Goal: Task Accomplishment & Management: Complete application form

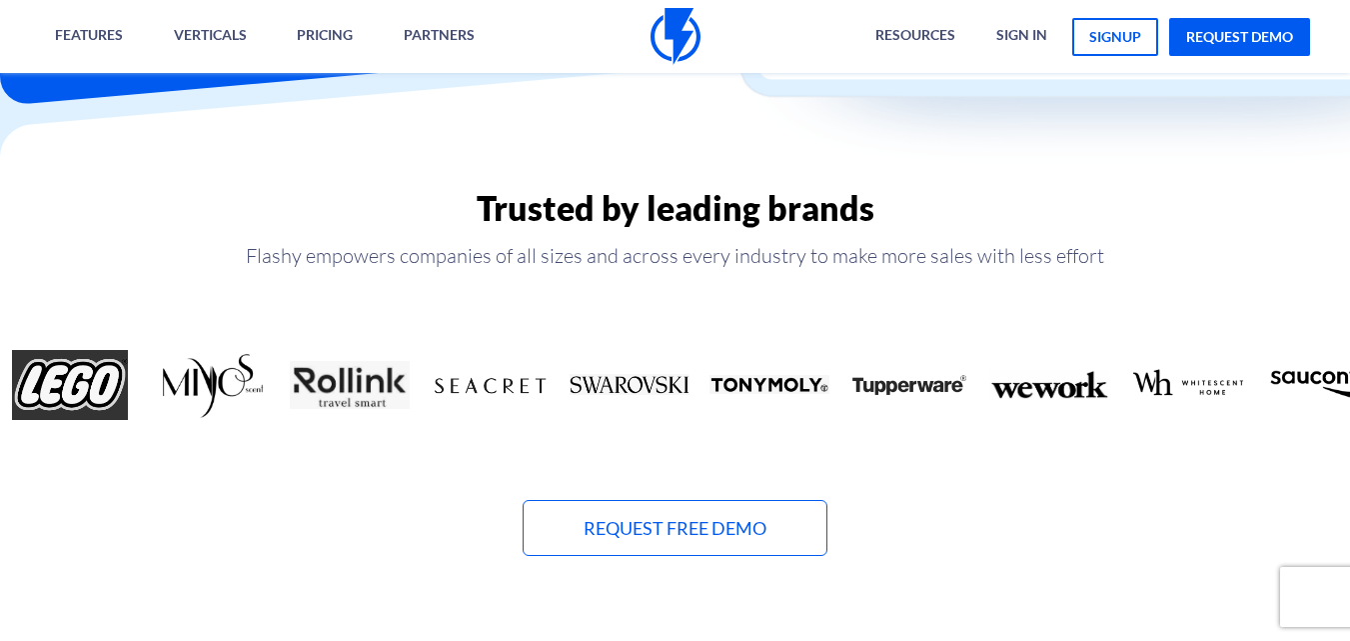
scroll to position [799, 0]
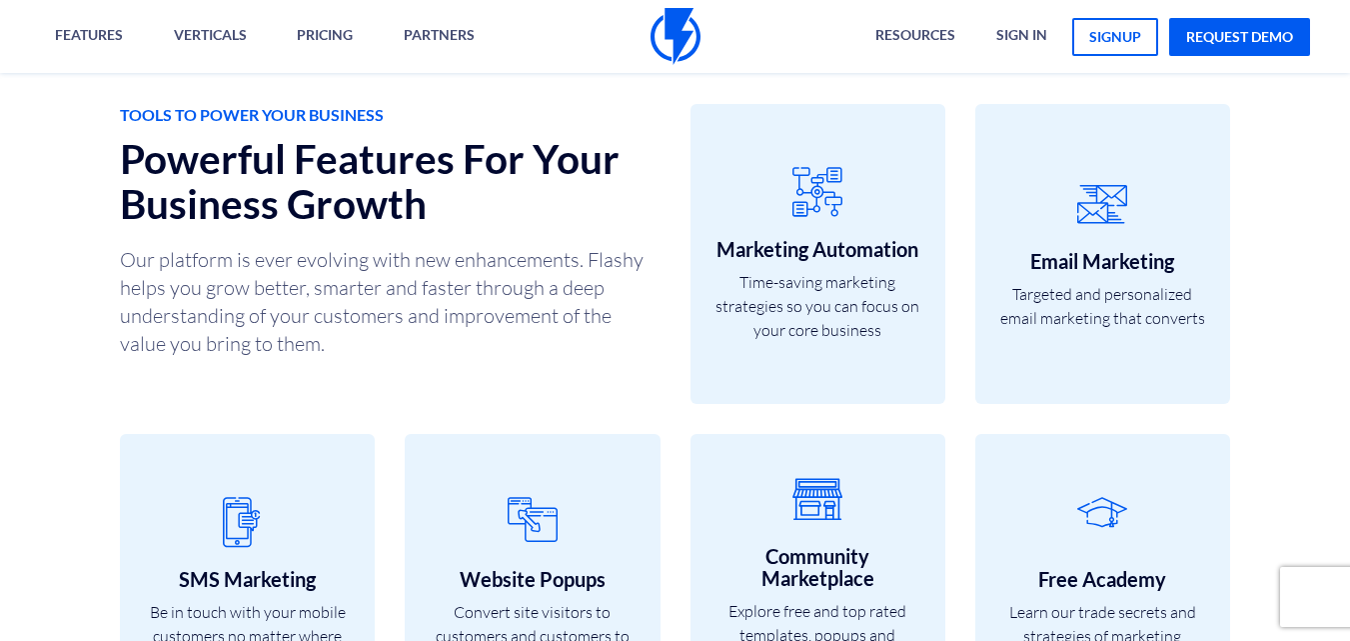
drag, startPoint x: 1015, startPoint y: 325, endPoint x: 1000, endPoint y: 546, distance: 221.3
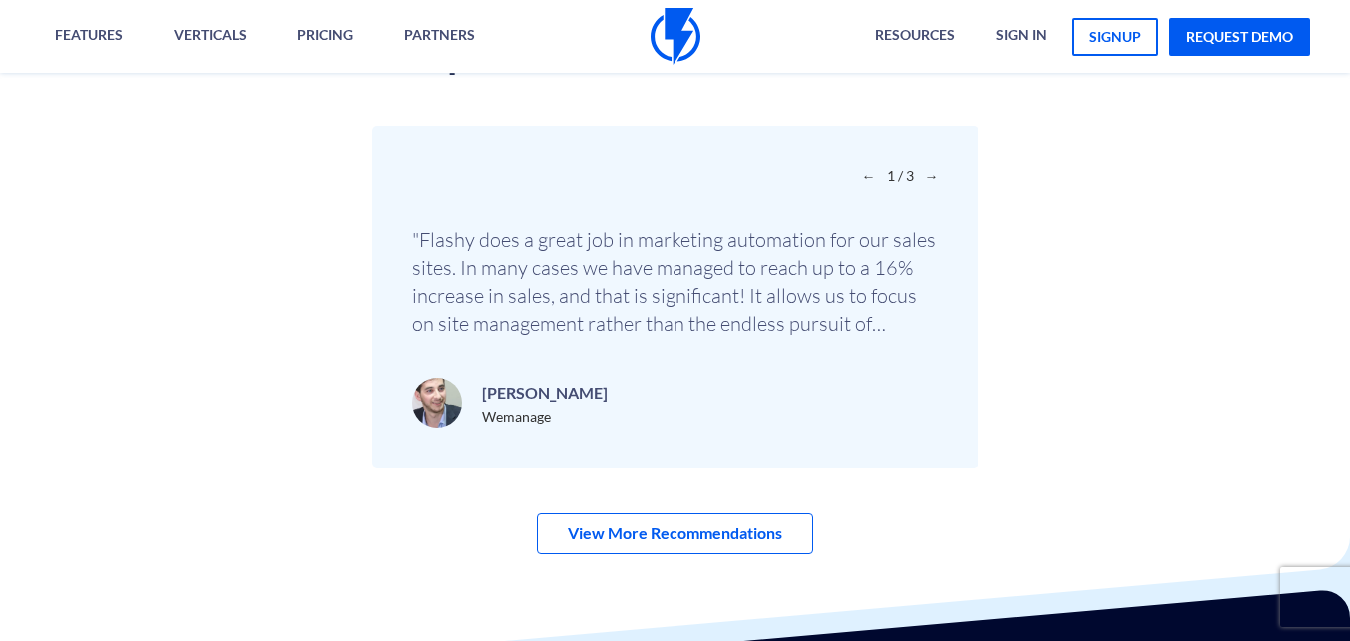
scroll to position [6838, 0]
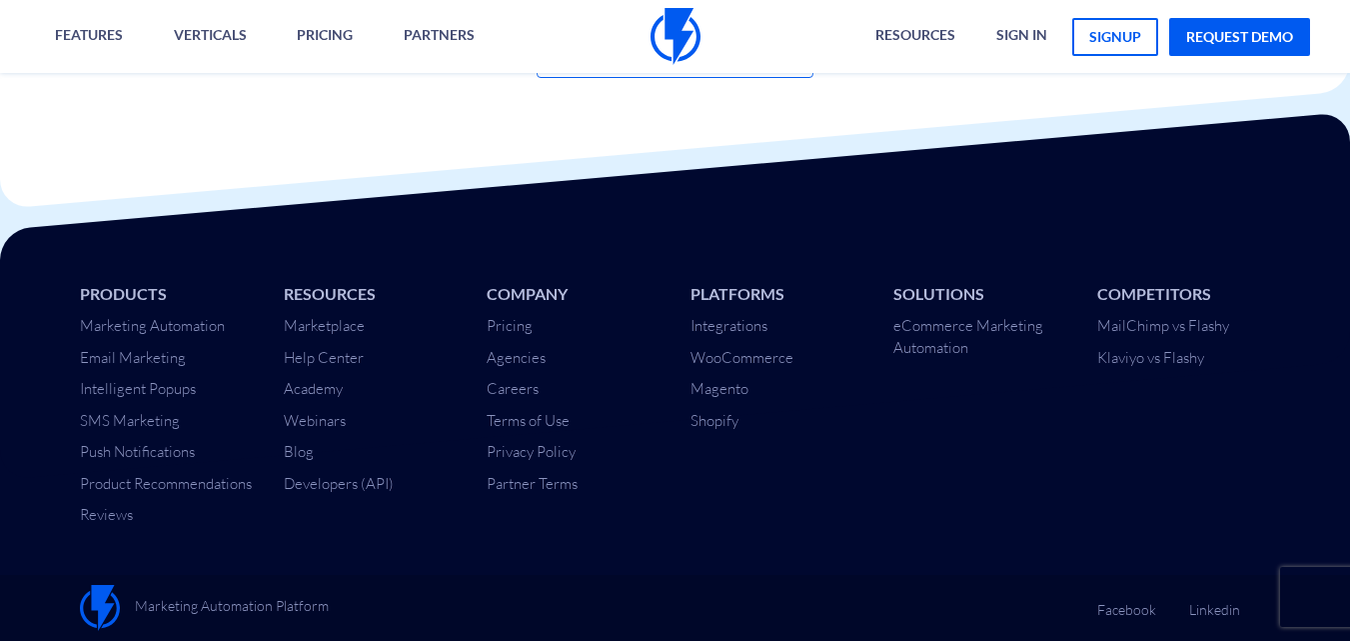
drag, startPoint x: 1026, startPoint y: 353, endPoint x: 1025, endPoint y: 558, distance: 204.8
click at [524, 385] on link "Careers" at bounding box center [513, 388] width 52 height 19
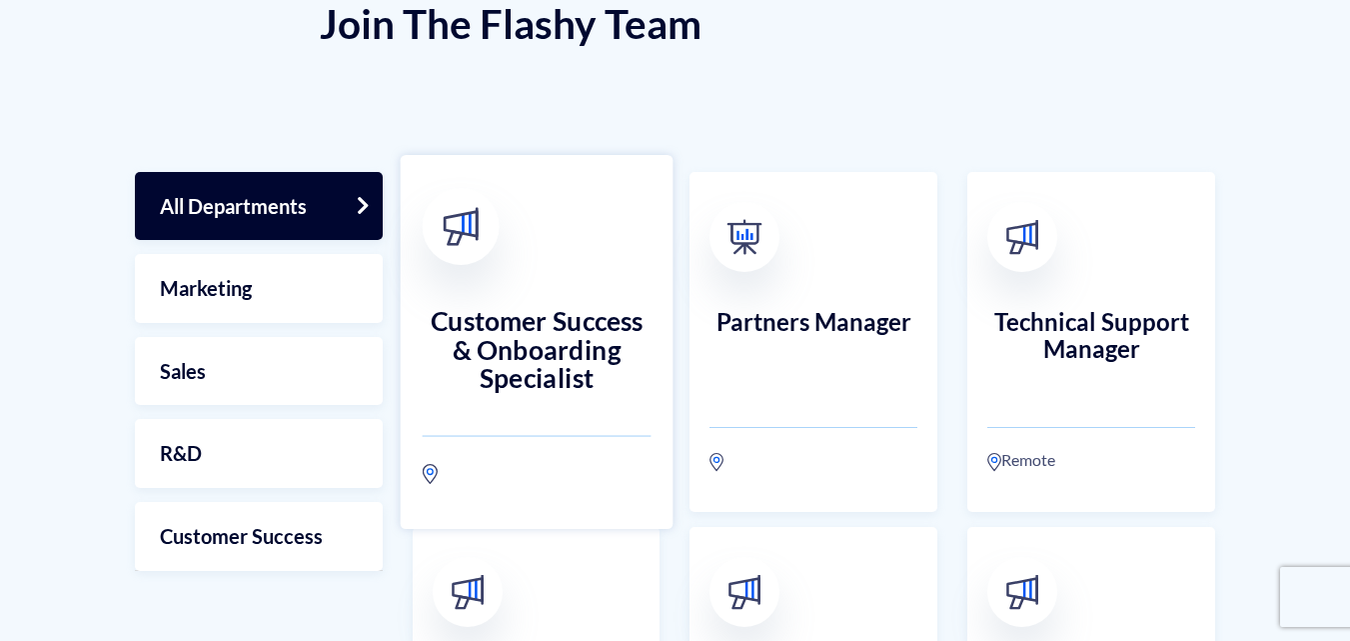
scroll to position [500, 0]
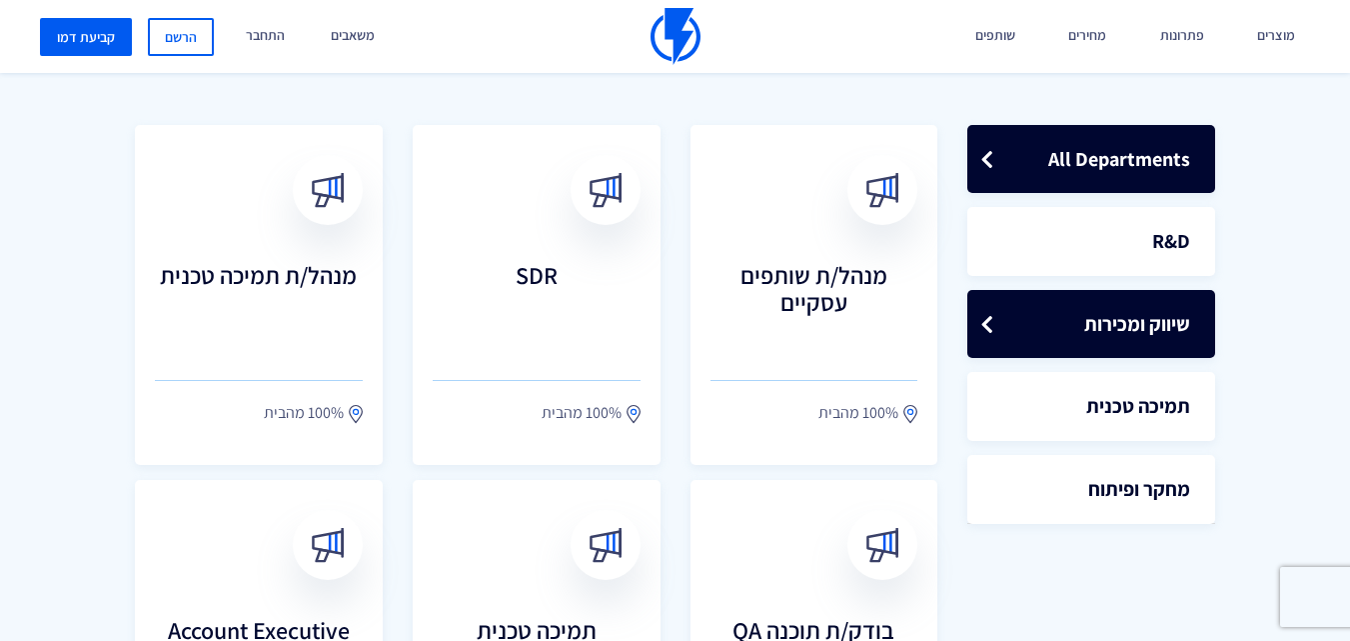
scroll to position [402, 0]
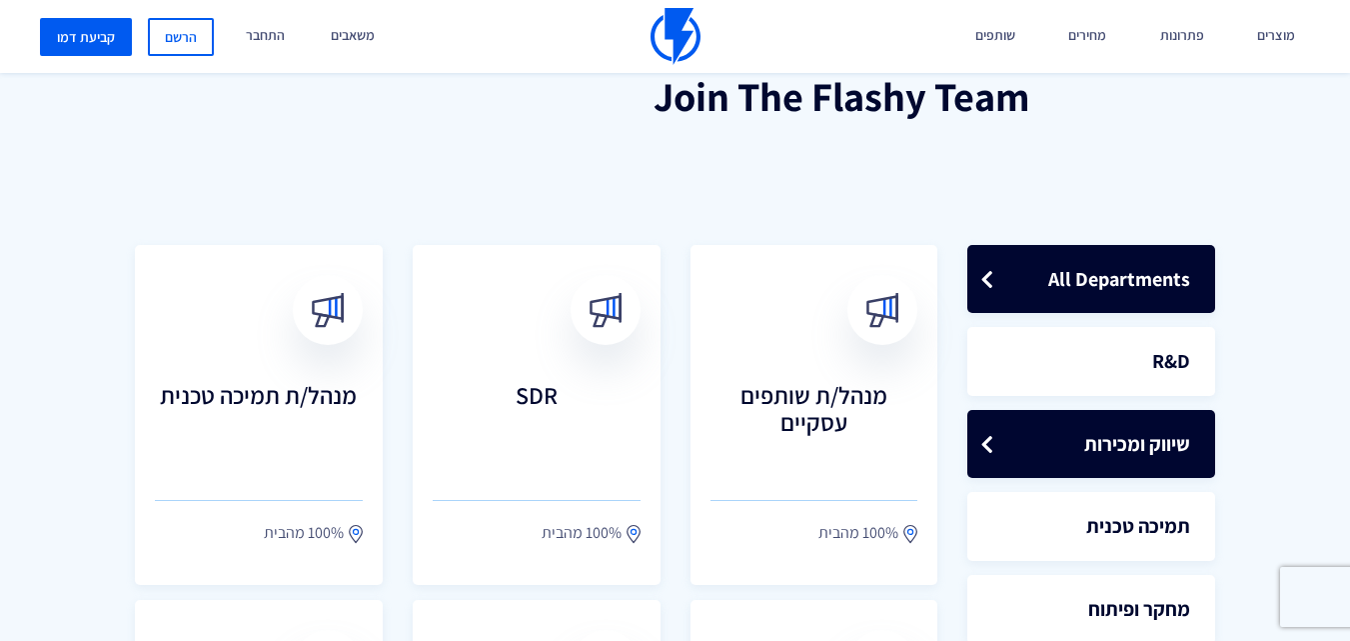
drag, startPoint x: 1152, startPoint y: 523, endPoint x: 1154, endPoint y: 407, distance: 115.9
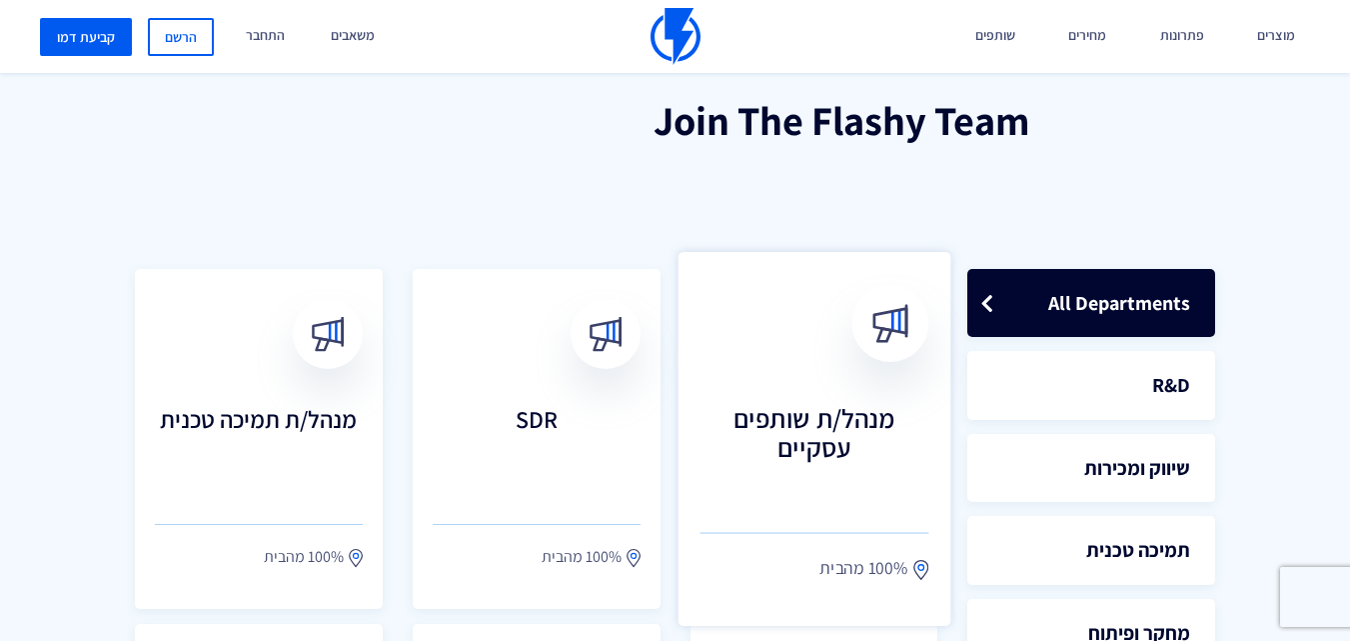
scroll to position [502, 0]
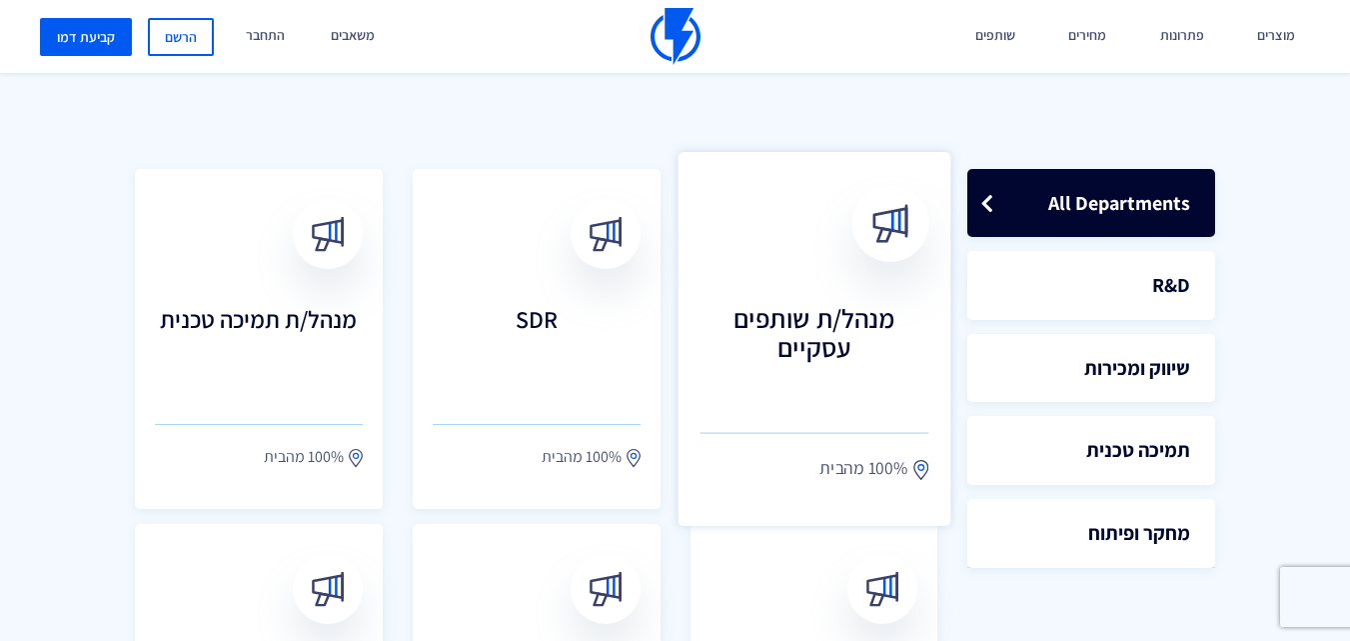
click at [836, 311] on h3 "מנהל/ת שותפים עסקיים" at bounding box center [813, 347] width 229 height 88
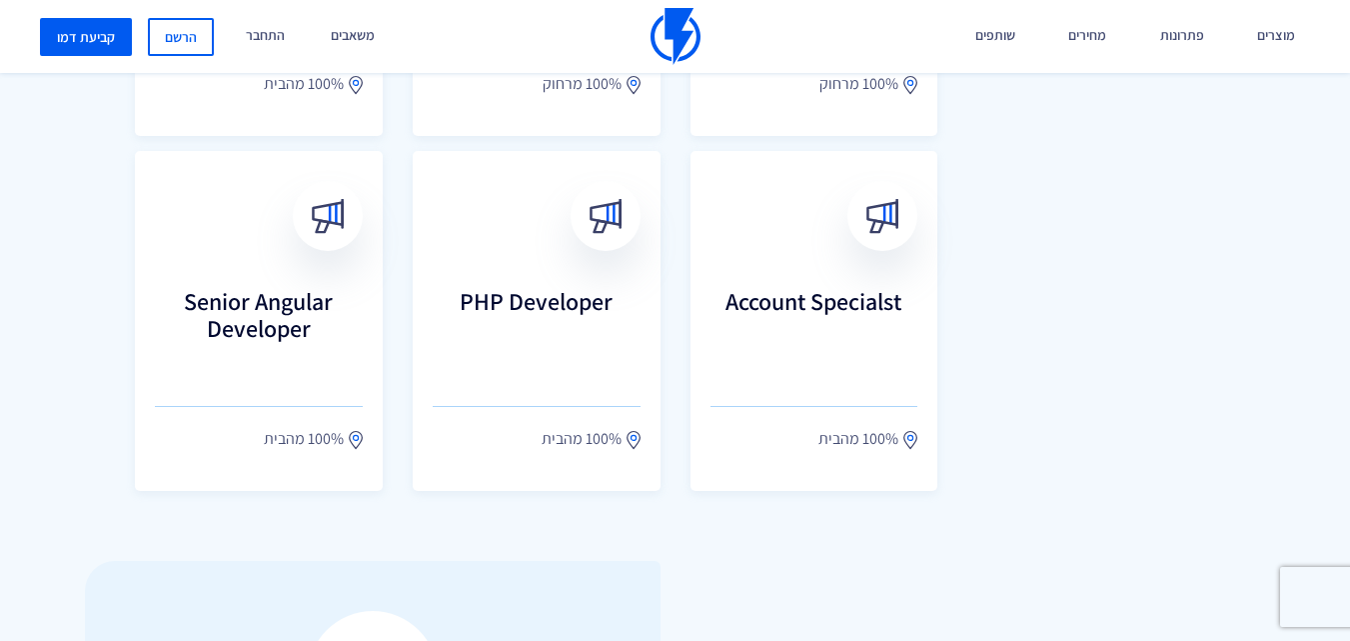
scroll to position [1201, 0]
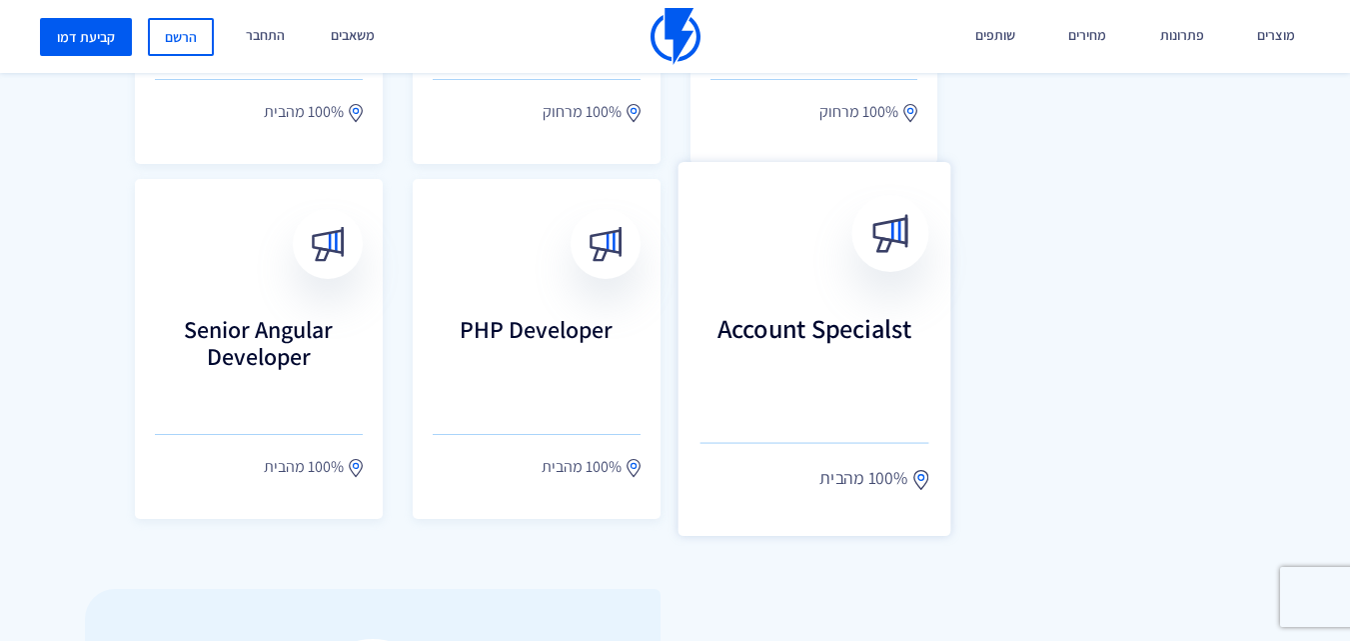
click at [872, 329] on h3 "Account Specialst" at bounding box center [813, 357] width 229 height 88
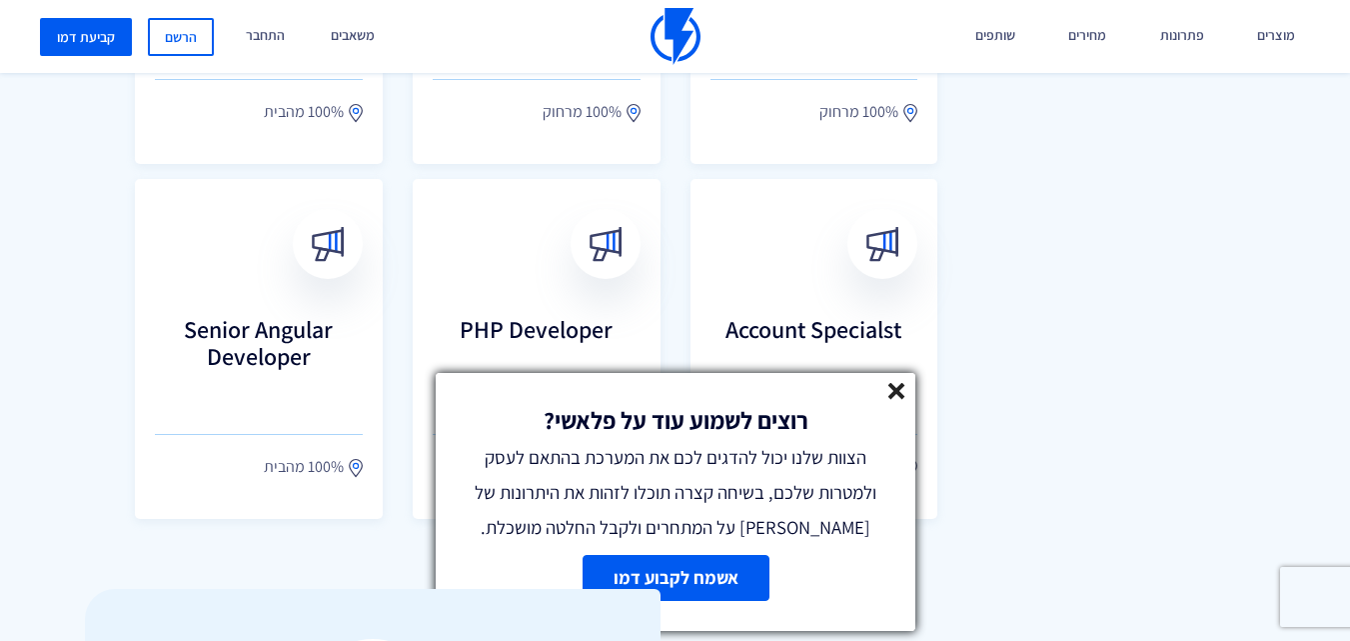
click at [888, 385] on div "רוצים לשמוע עוד על פלאשי? הצוות שלנו יכול להדגים לכם את המערכת בהתאם לעסק ולמטר…" at bounding box center [676, 502] width 500 height 278
click at [898, 389] on line at bounding box center [896, 391] width 14 height 14
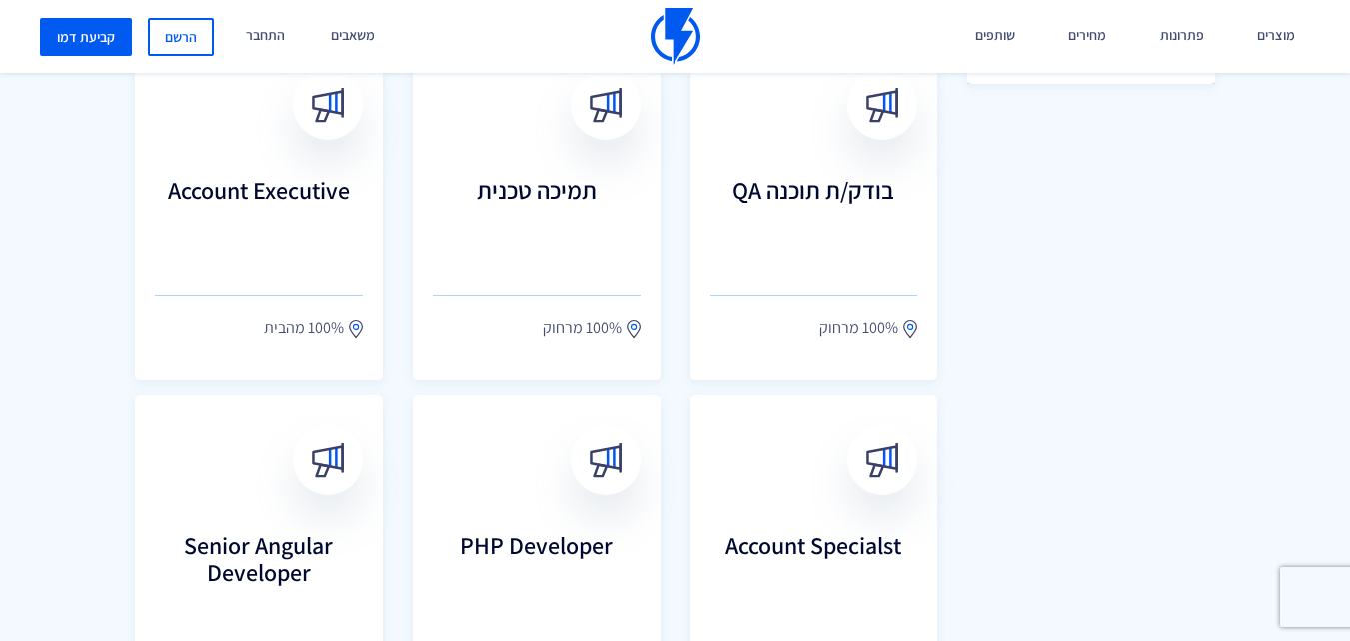
drag, startPoint x: 1000, startPoint y: 418, endPoint x: 1000, endPoint y: 340, distance: 77.9
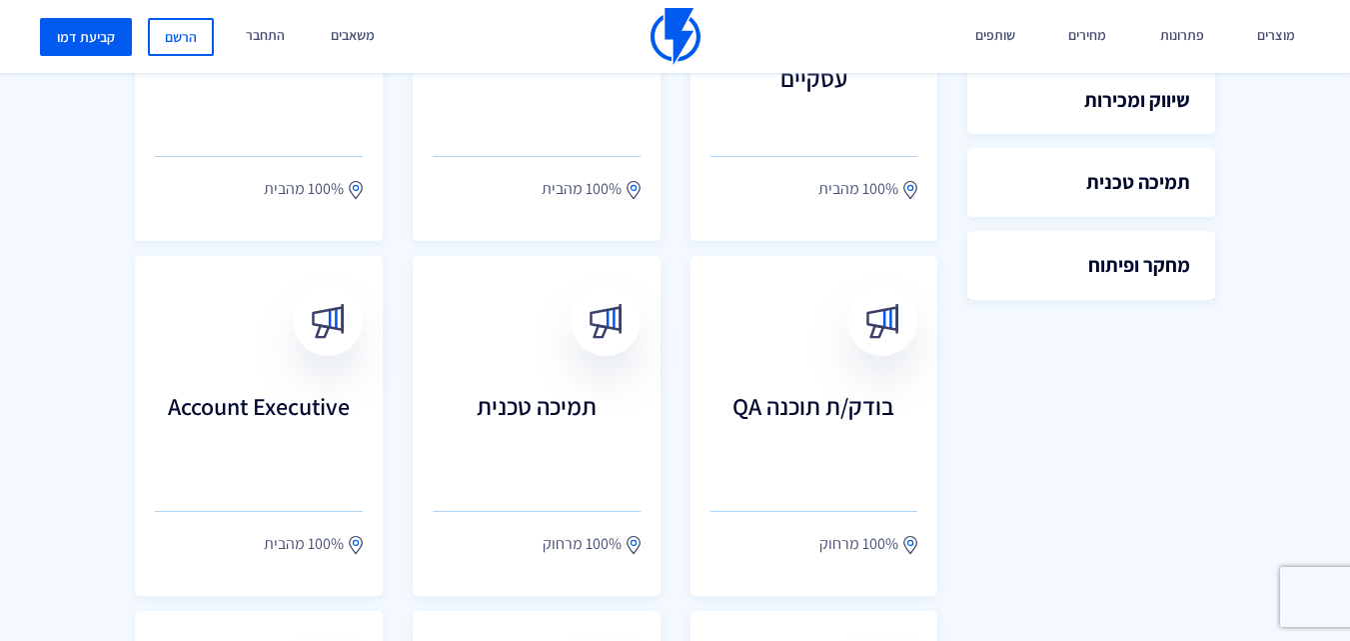
drag, startPoint x: 978, startPoint y: 440, endPoint x: 977, endPoint y: 363, distance: 76.9
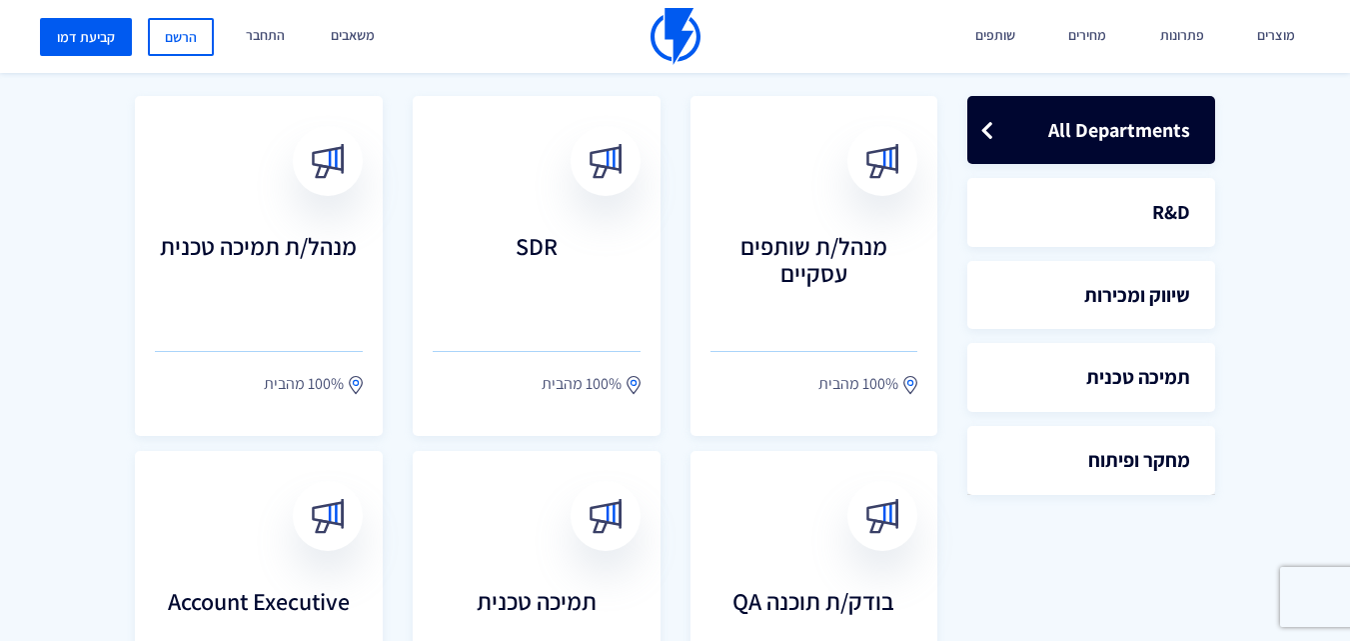
scroll to position [519, 0]
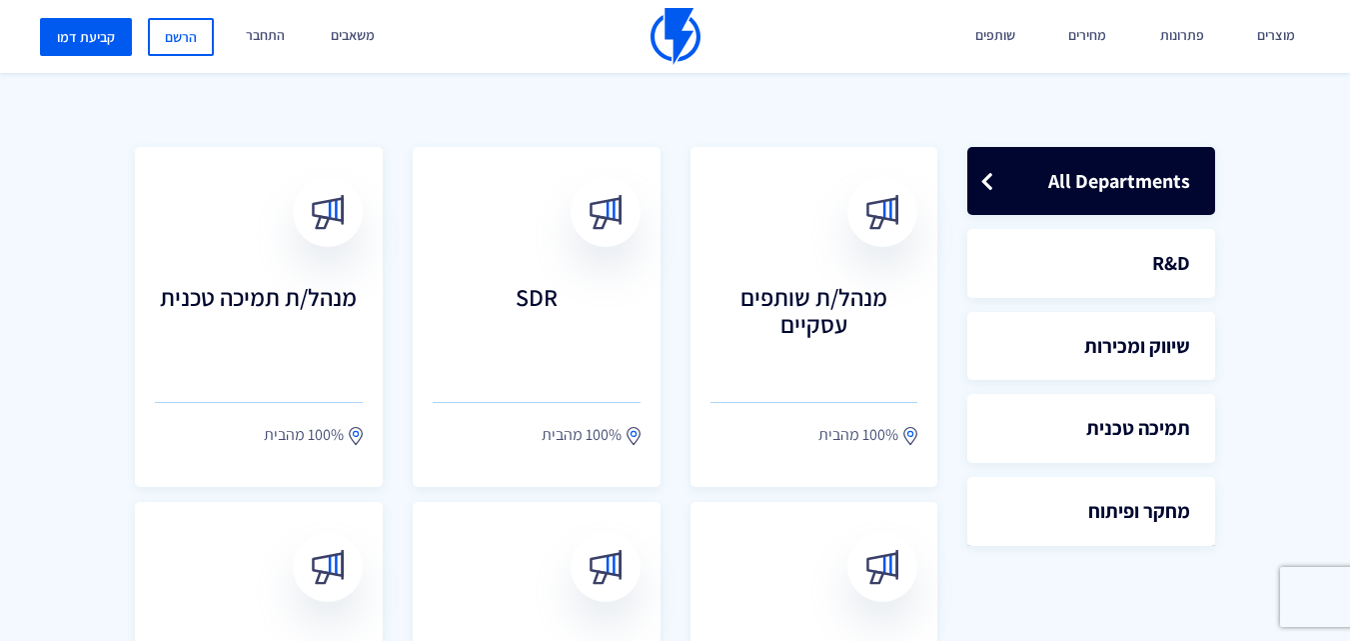
drag, startPoint x: 975, startPoint y: 506, endPoint x: 972, endPoint y: 450, distance: 56.0
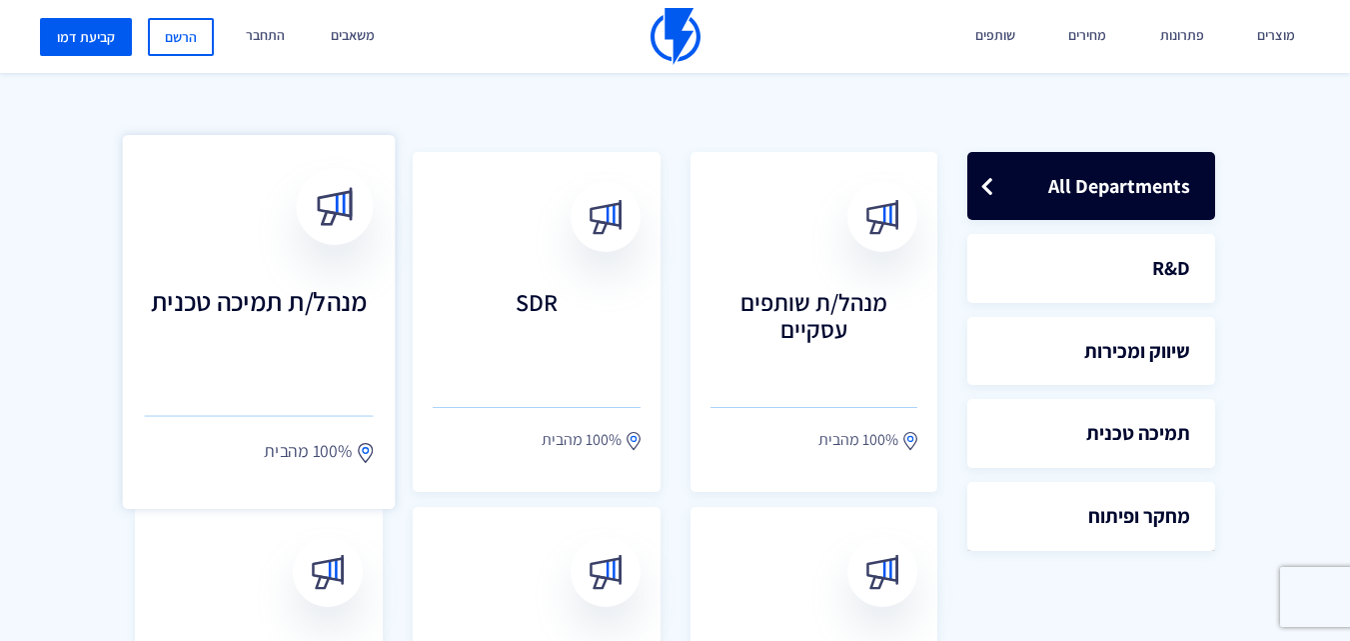
click at [304, 390] on link "מנהל/ת תמיכה טכנית 100% מהבית" at bounding box center [259, 322] width 273 height 374
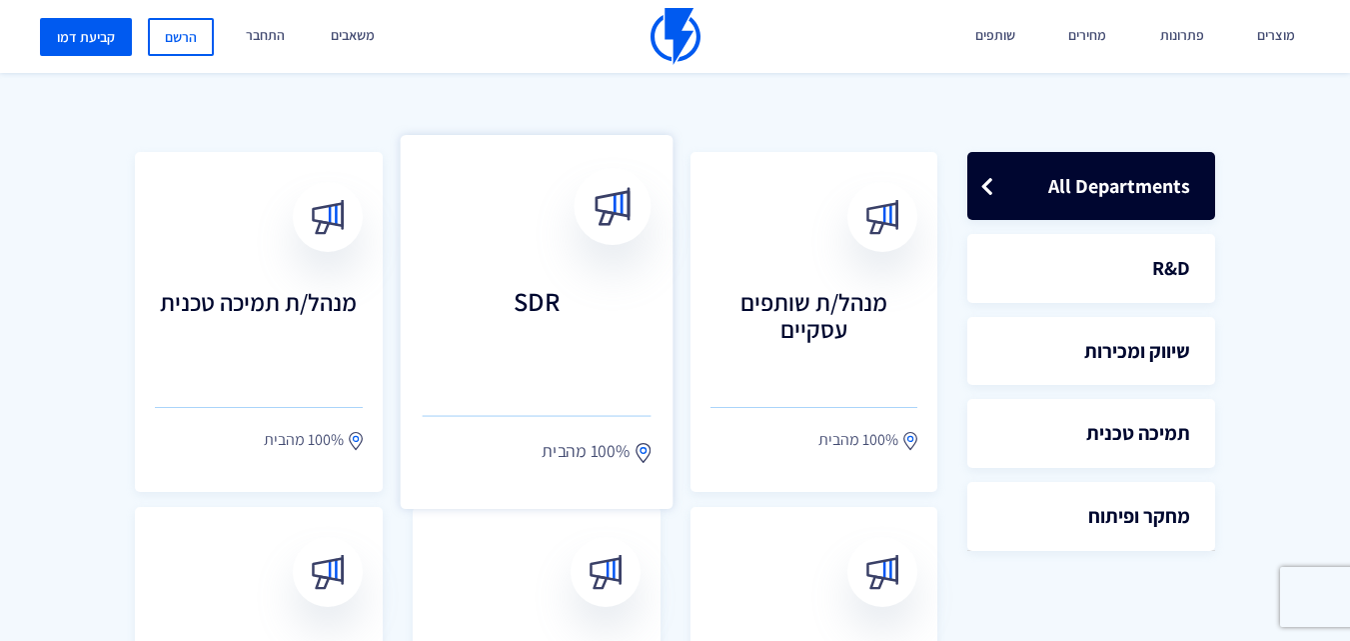
click at [579, 297] on h3 "SDR" at bounding box center [536, 330] width 229 height 88
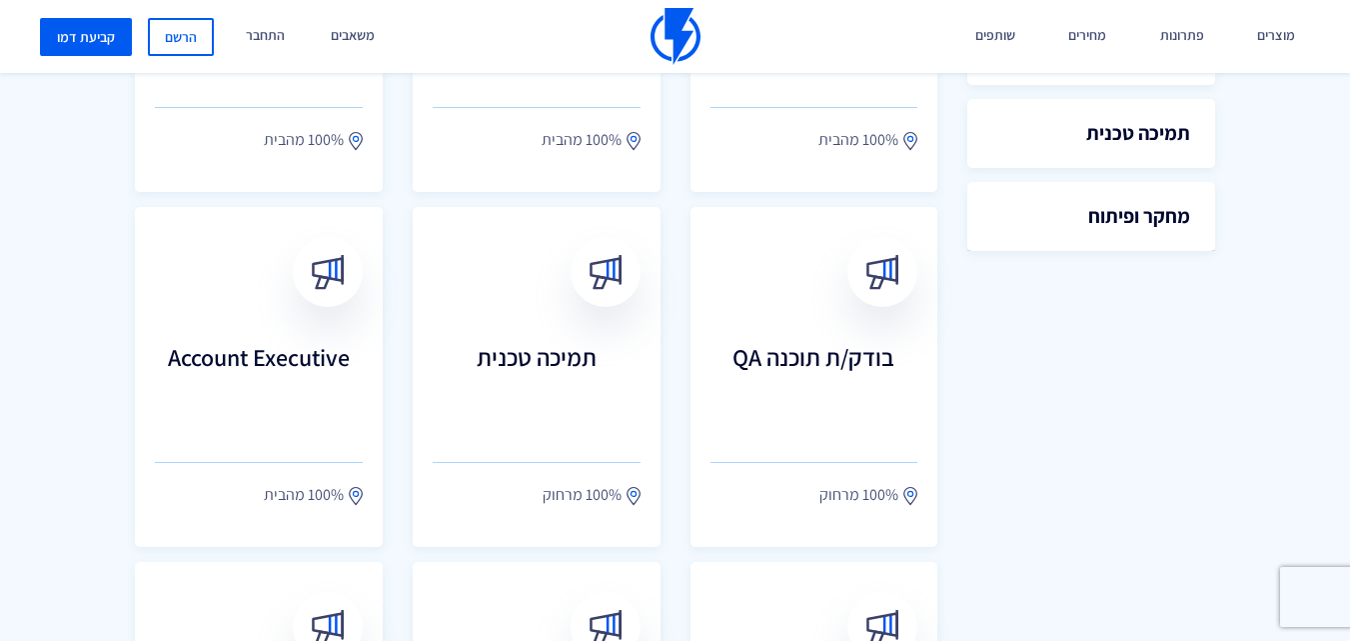
scroll to position [918, 0]
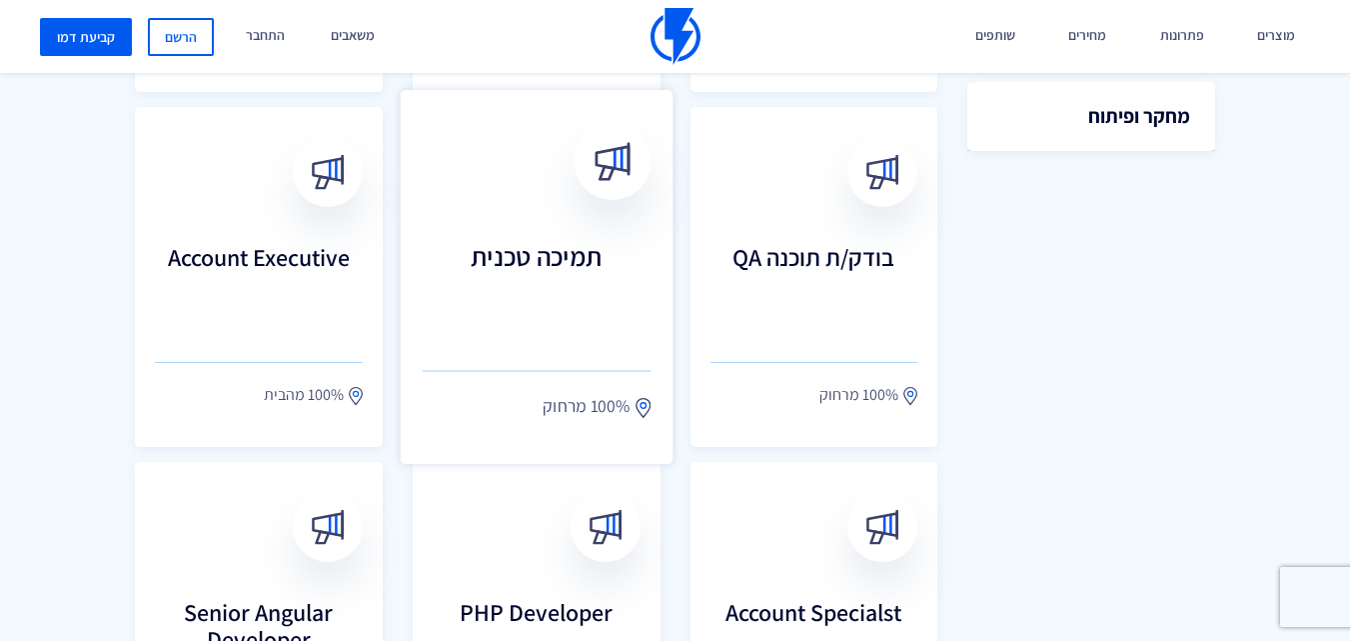
click at [529, 316] on h3 "תמיכה טכנית" at bounding box center [536, 285] width 229 height 88
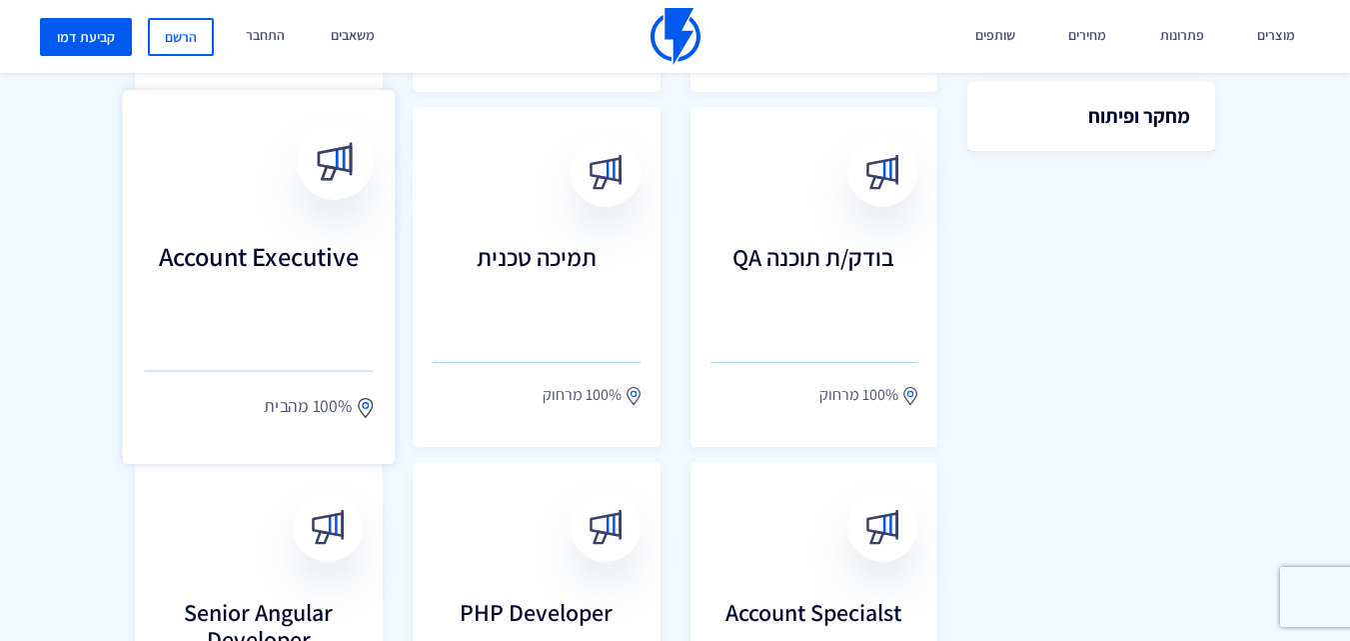
drag, startPoint x: 318, startPoint y: 358, endPoint x: 326, endPoint y: 243, distance: 115.2
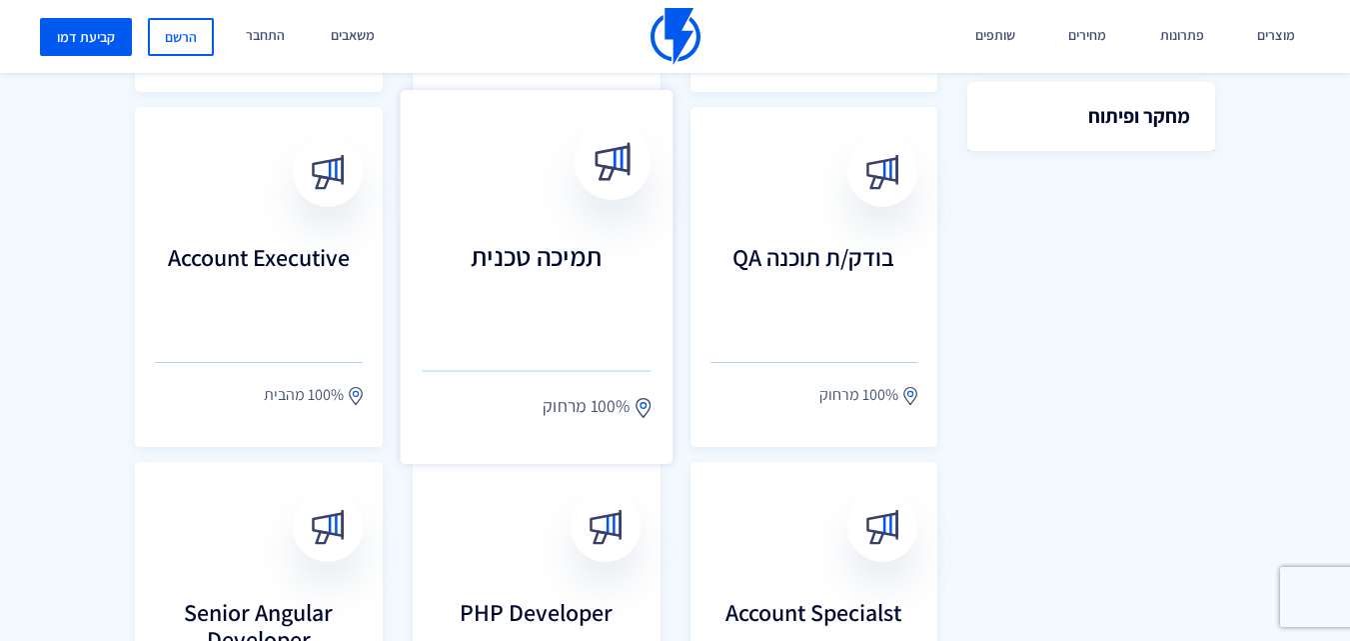
click at [534, 289] on h3 "תמיכה טכנית" at bounding box center [536, 285] width 229 height 88
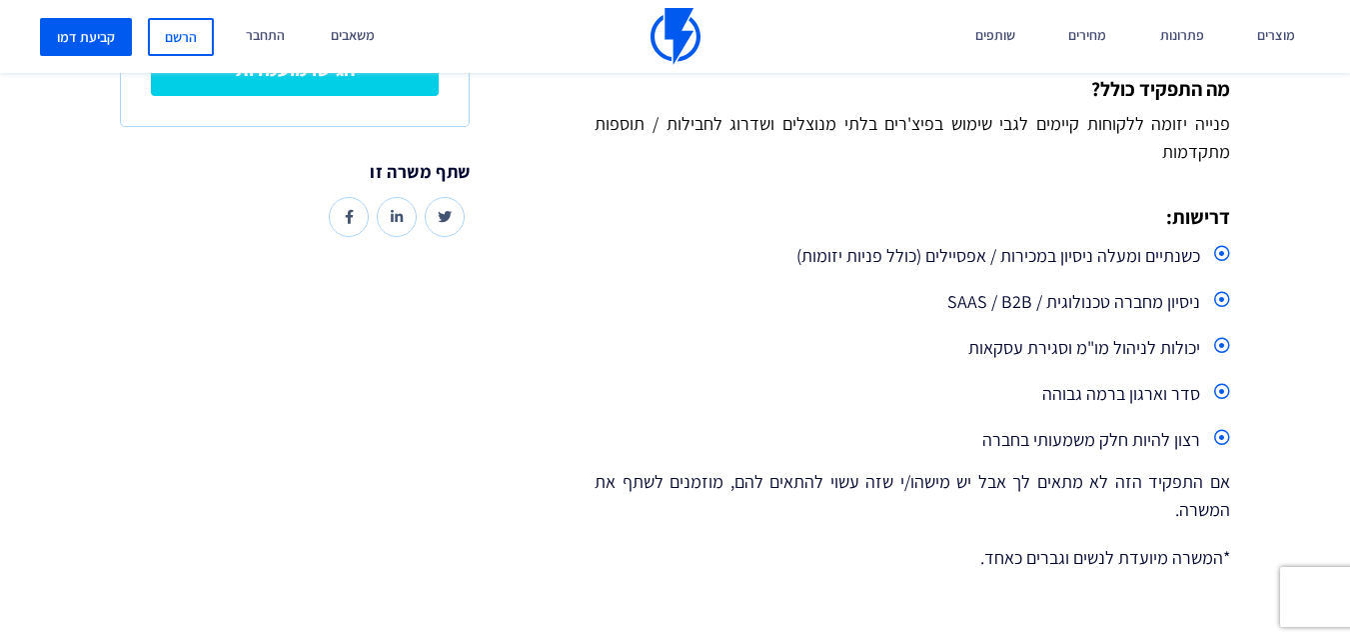
scroll to position [600, 0]
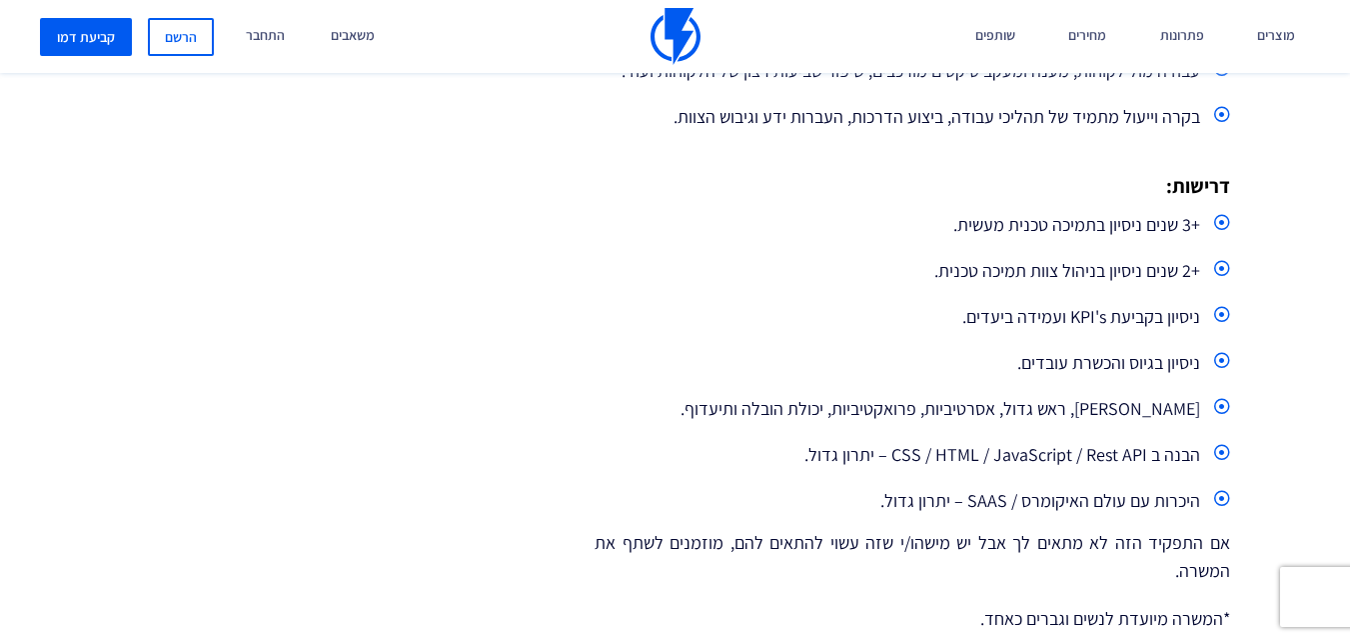
scroll to position [899, 0]
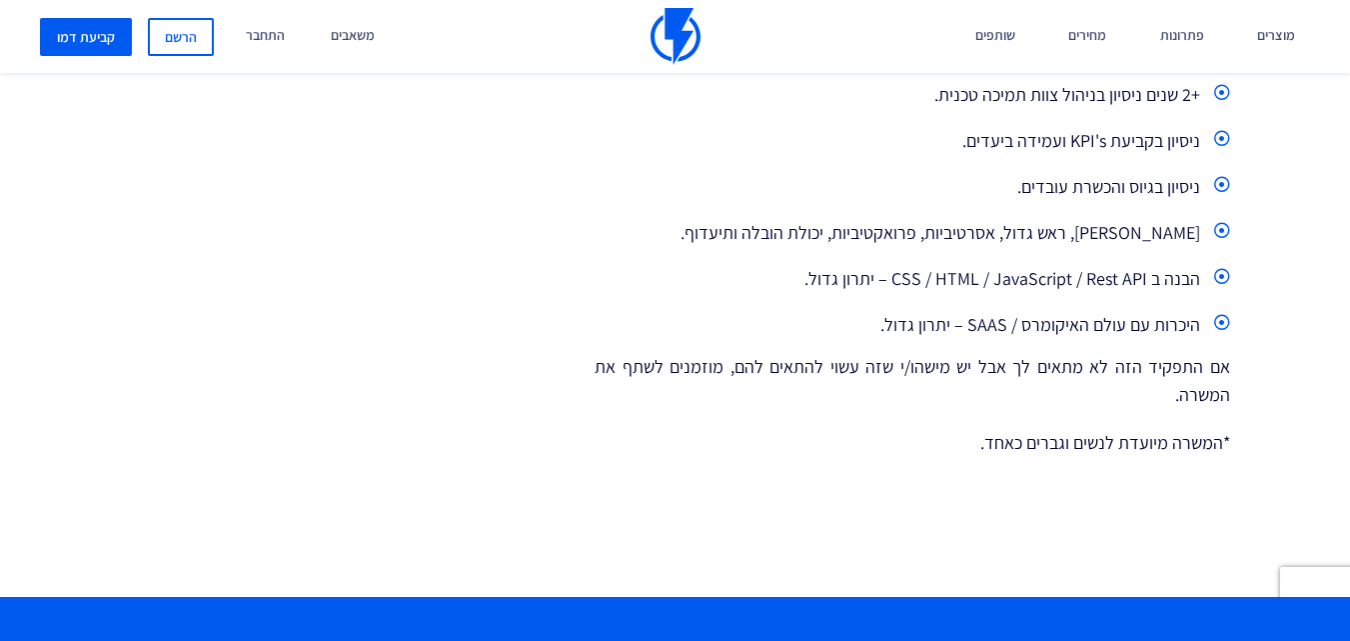
drag, startPoint x: 963, startPoint y: 254, endPoint x: 962, endPoint y: 326, distance: 72.0
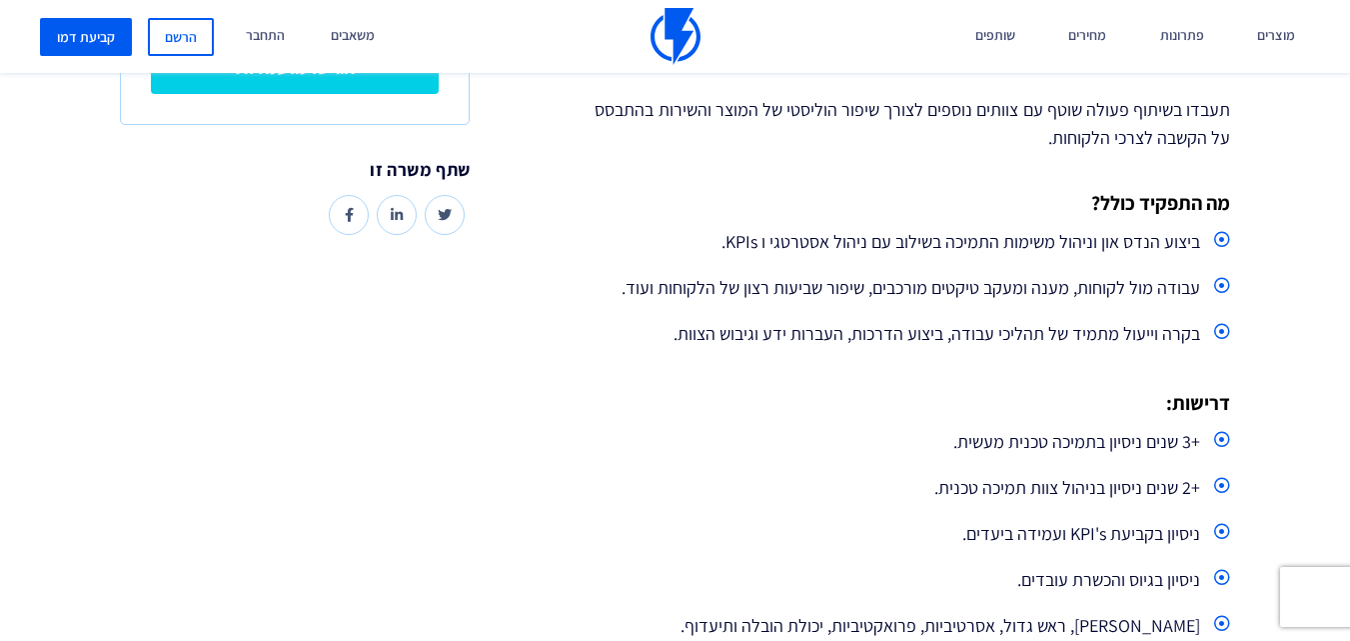
scroll to position [291, 0]
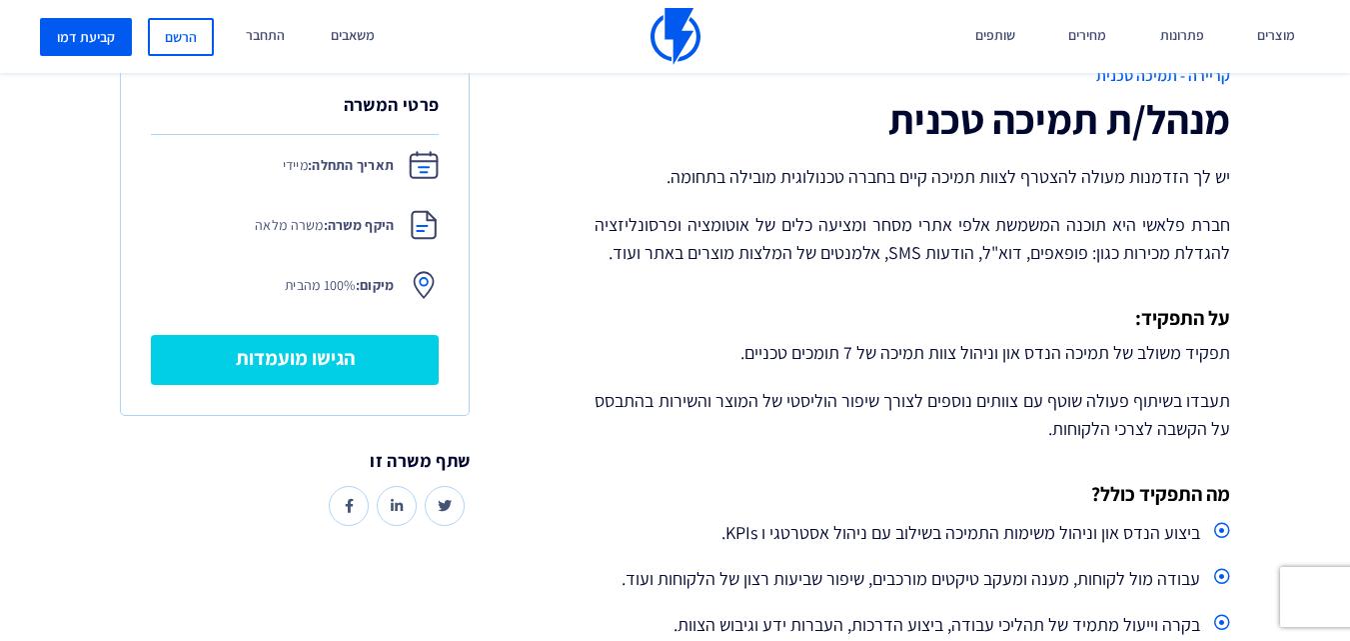
drag, startPoint x: 948, startPoint y: 419, endPoint x: 930, endPoint y: 284, distance: 136.1
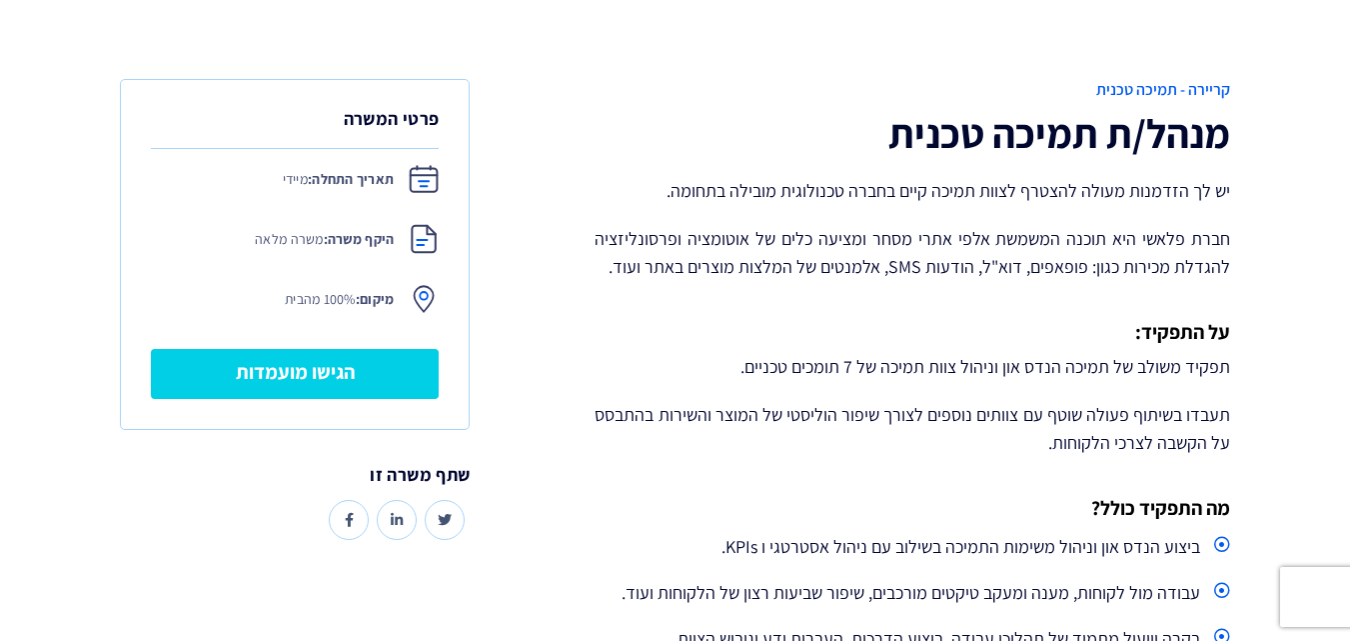
scroll to position [391, 0]
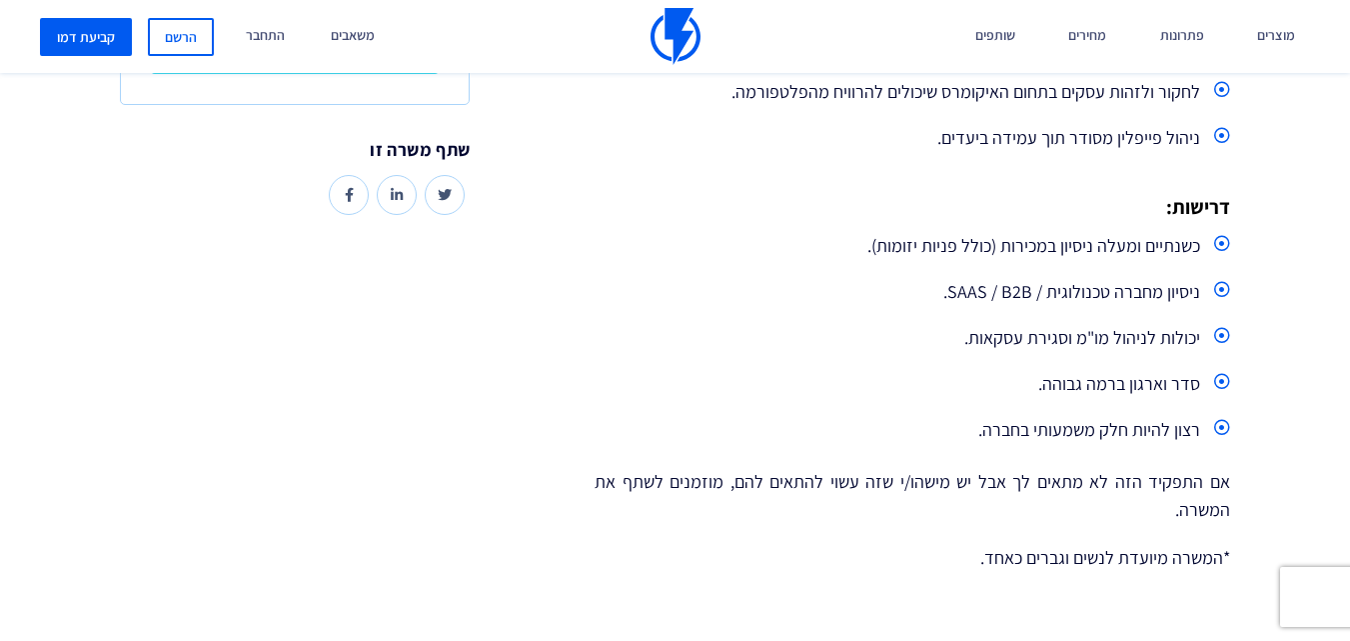
scroll to position [699, 0]
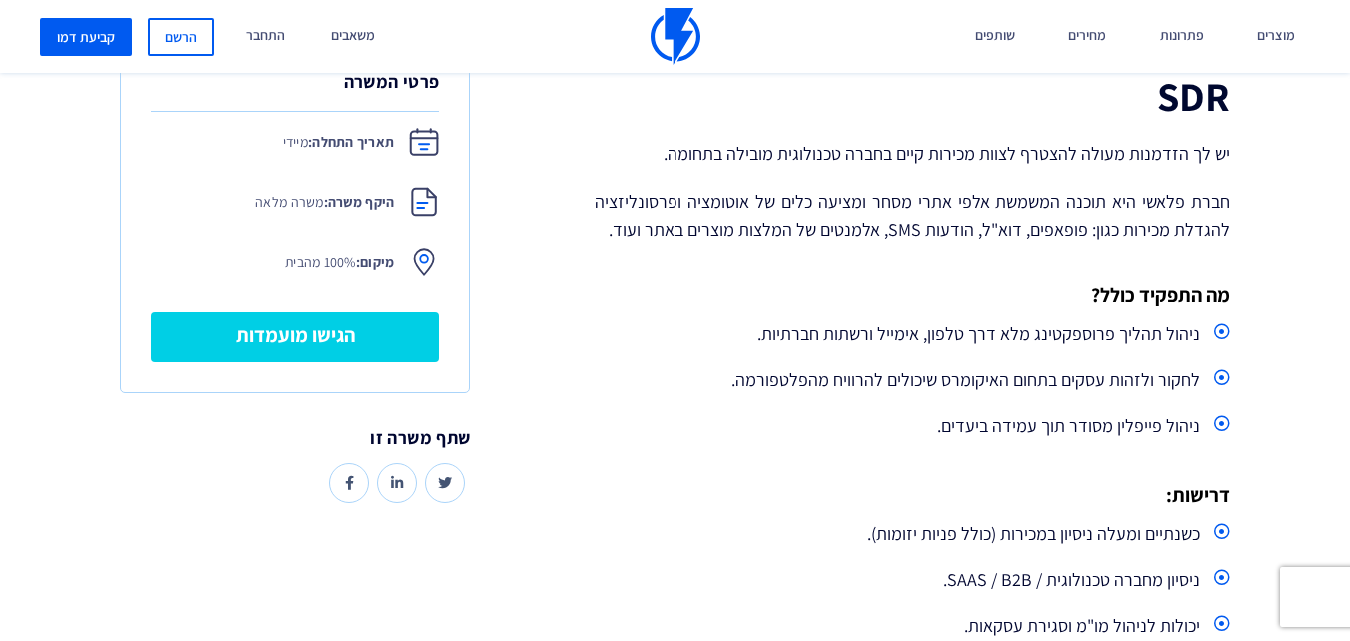
drag, startPoint x: 918, startPoint y: 509, endPoint x: 913, endPoint y: 388, distance: 121.0
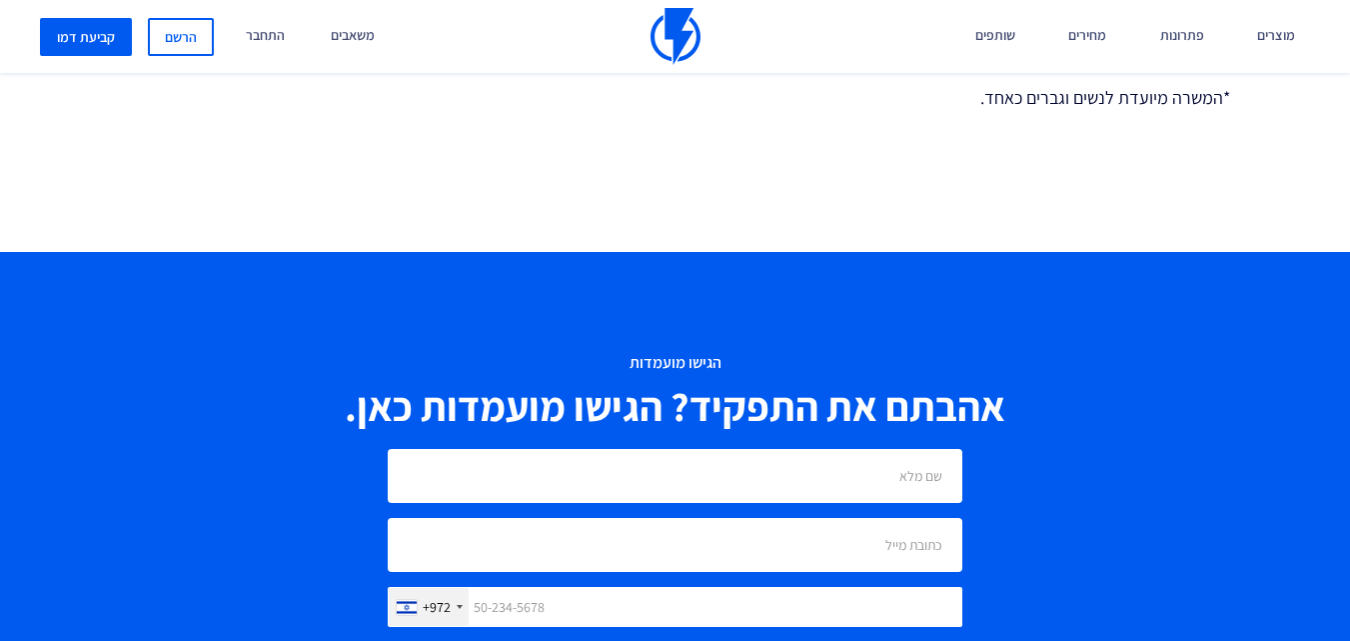
drag, startPoint x: 834, startPoint y: 207, endPoint x: 819, endPoint y: 397, distance: 190.4
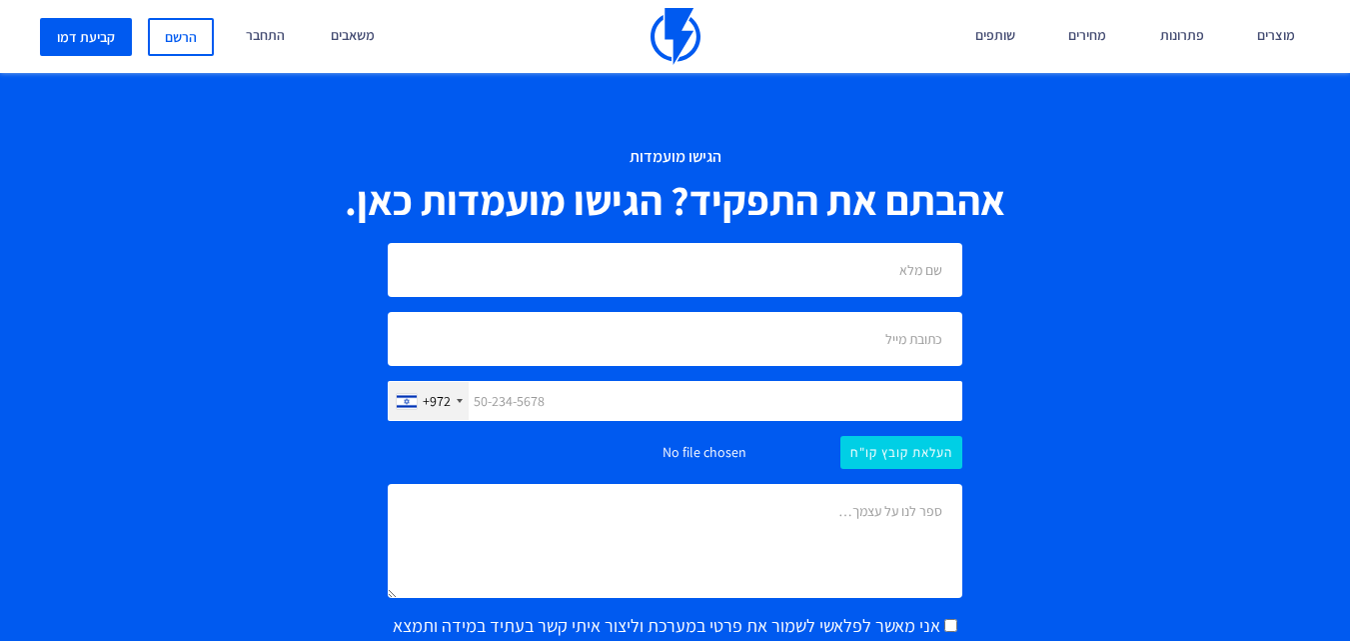
drag, startPoint x: 1020, startPoint y: 238, endPoint x: 1024, endPoint y: 312, distance: 74.1
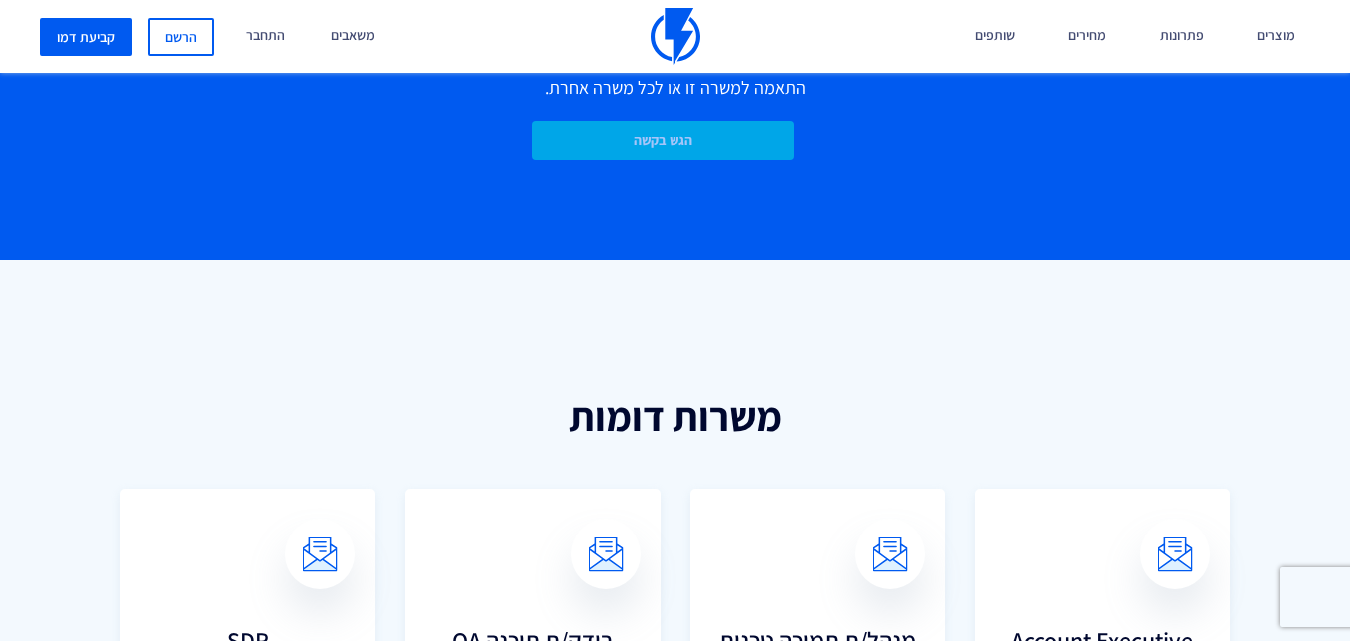
drag, startPoint x: 1061, startPoint y: 237, endPoint x: 1052, endPoint y: 358, distance: 121.2
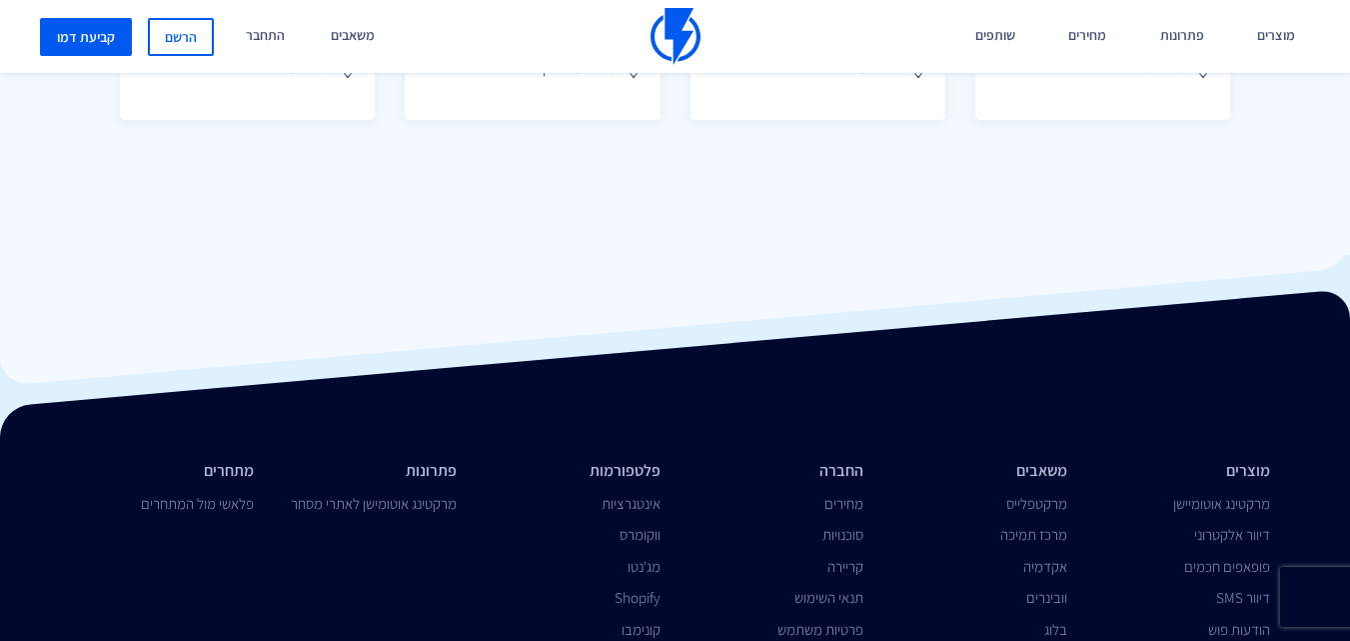
scroll to position [2783, 0]
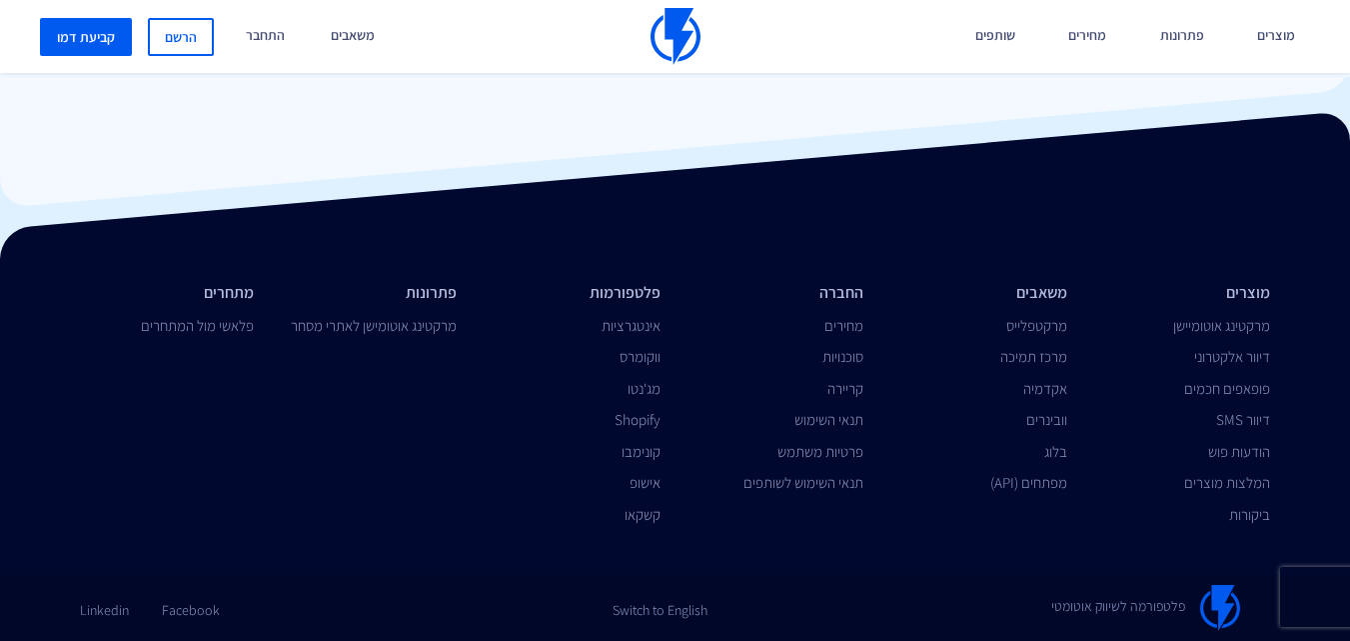
drag, startPoint x: 1009, startPoint y: 280, endPoint x: 1017, endPoint y: 528, distance: 247.9
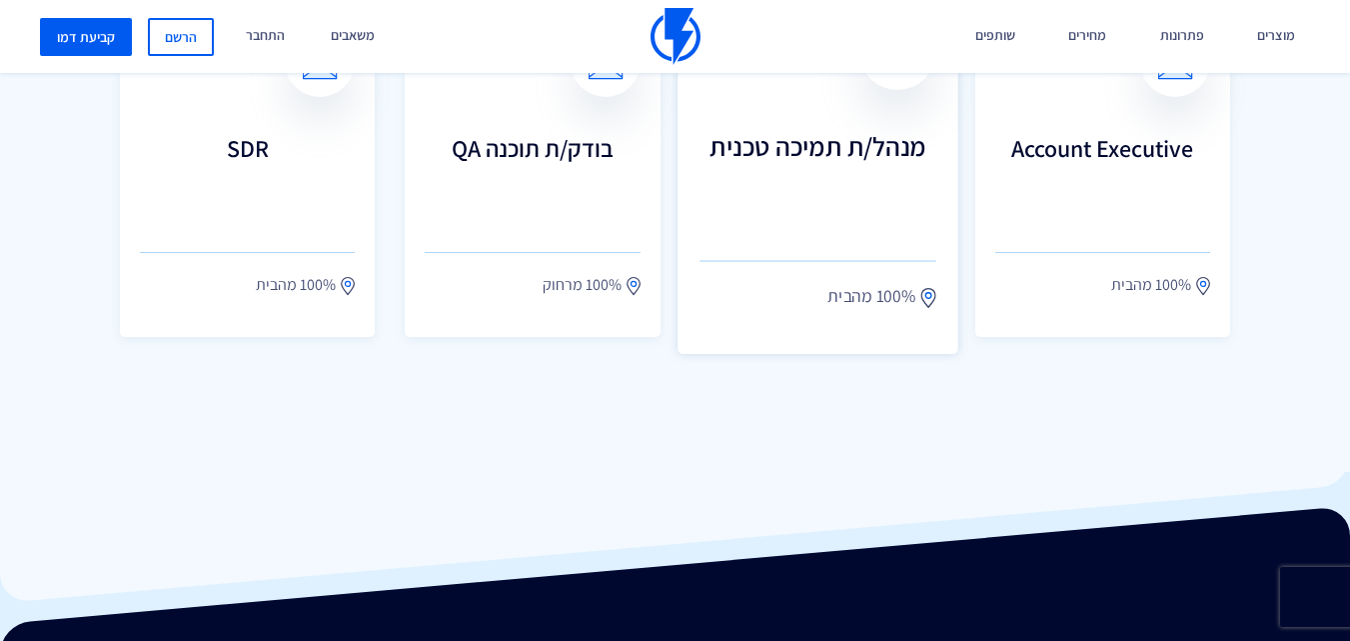
drag, startPoint x: 932, startPoint y: 535, endPoint x: 917, endPoint y: 379, distance: 156.6
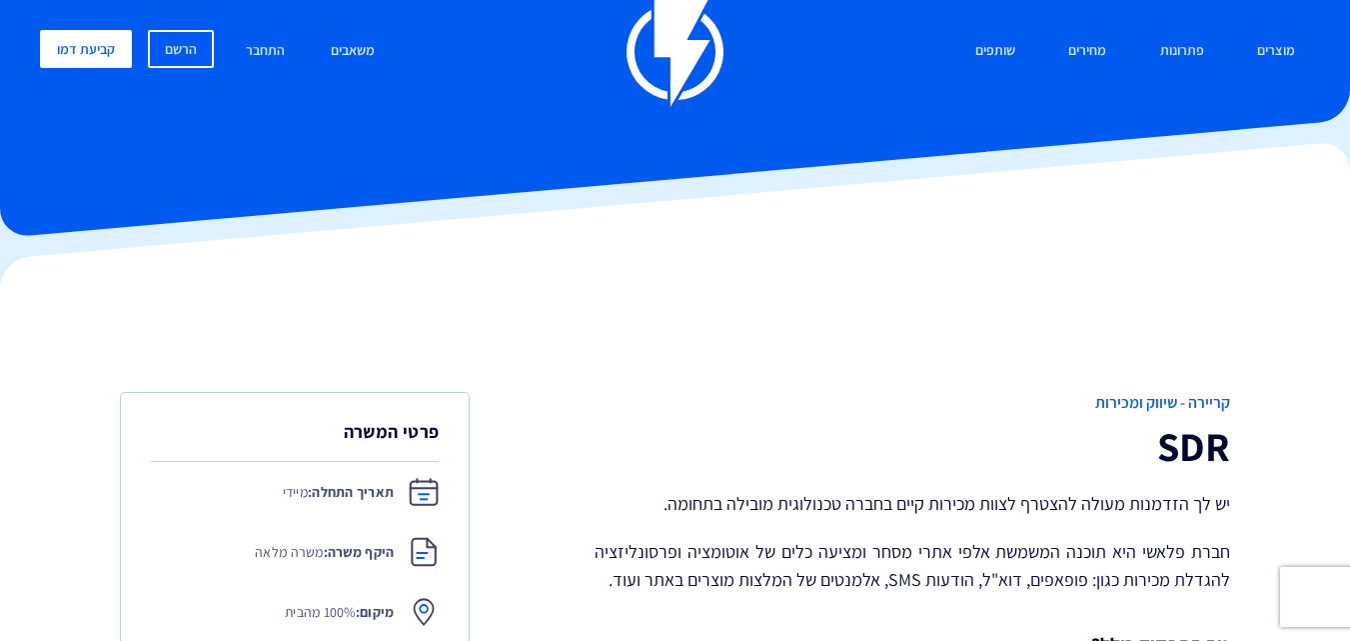
scroll to position [0, 0]
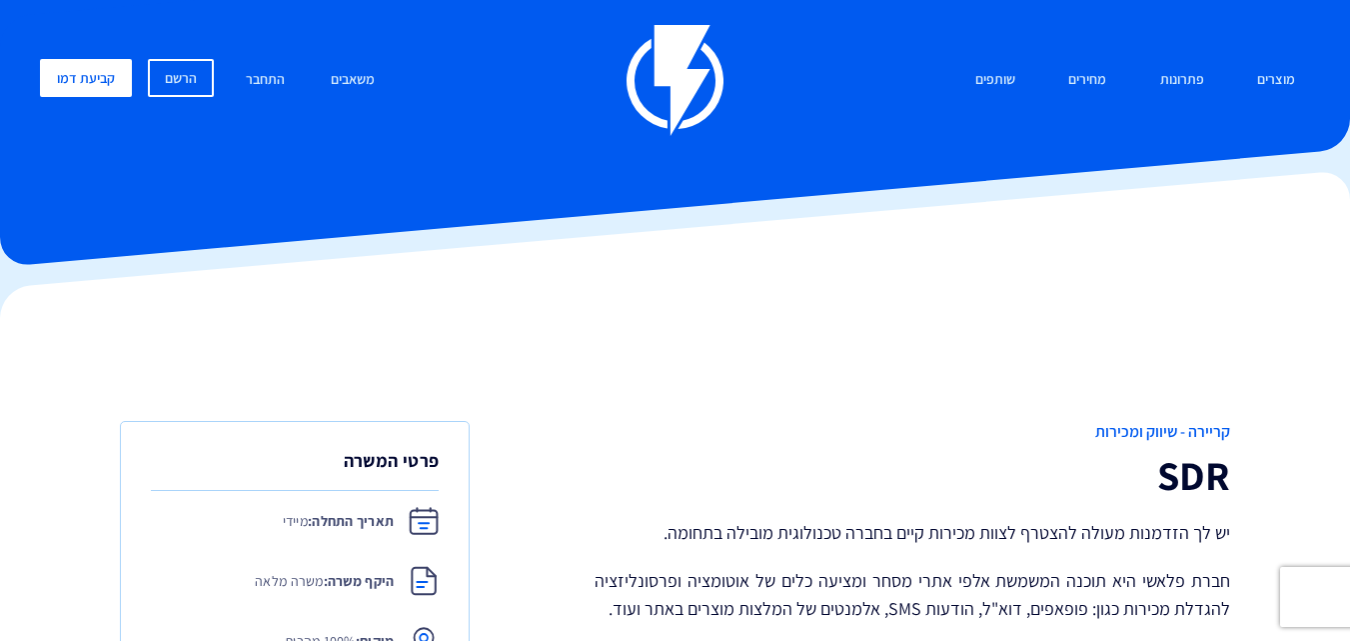
drag, startPoint x: 1162, startPoint y: 456, endPoint x: 1165, endPoint y: 194, distance: 261.8
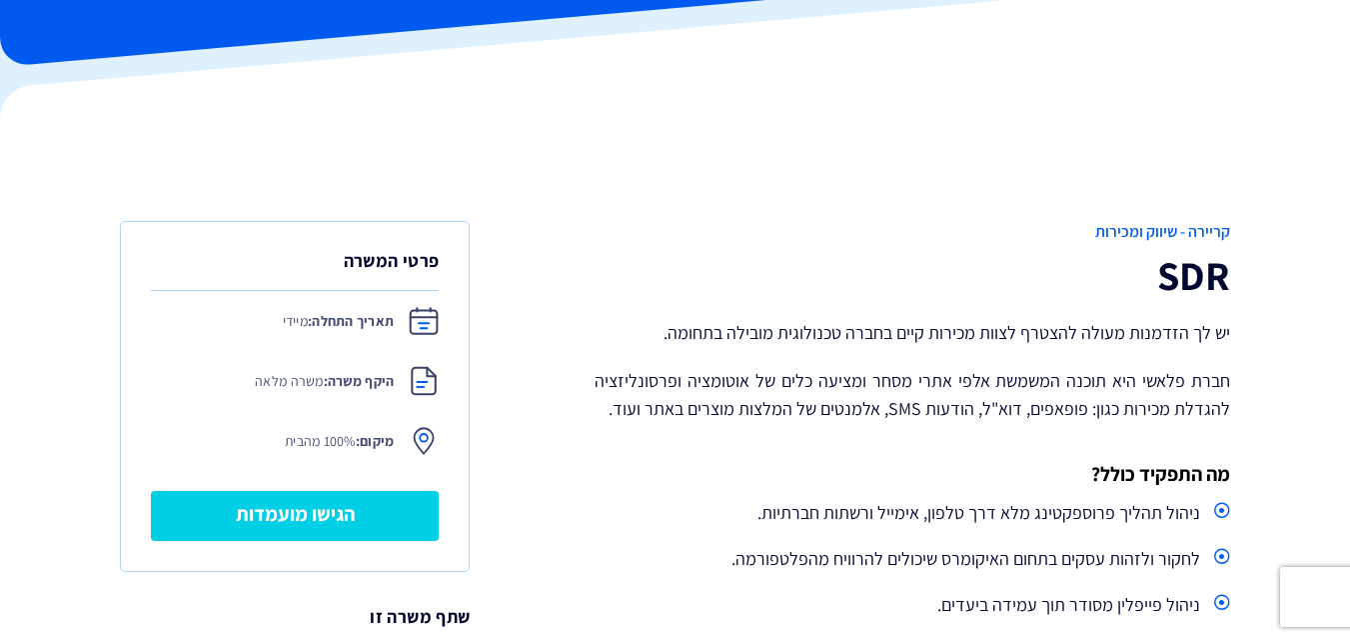
scroll to position [300, 0]
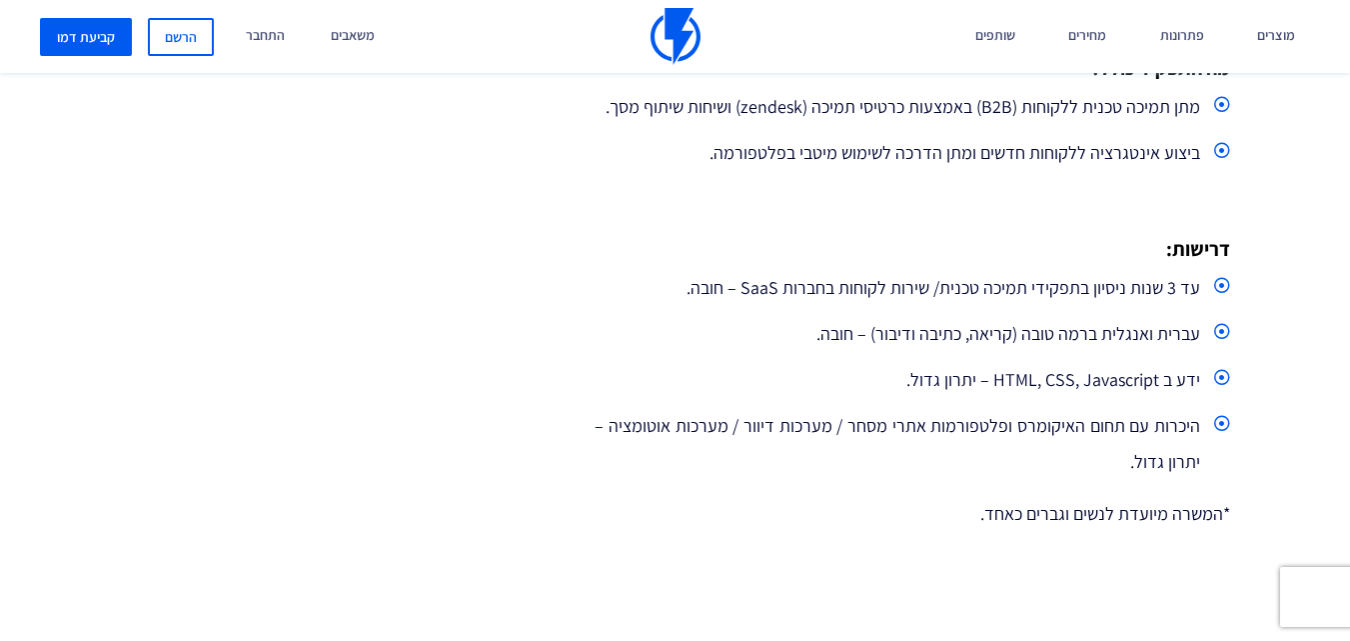
scroll to position [1099, 0]
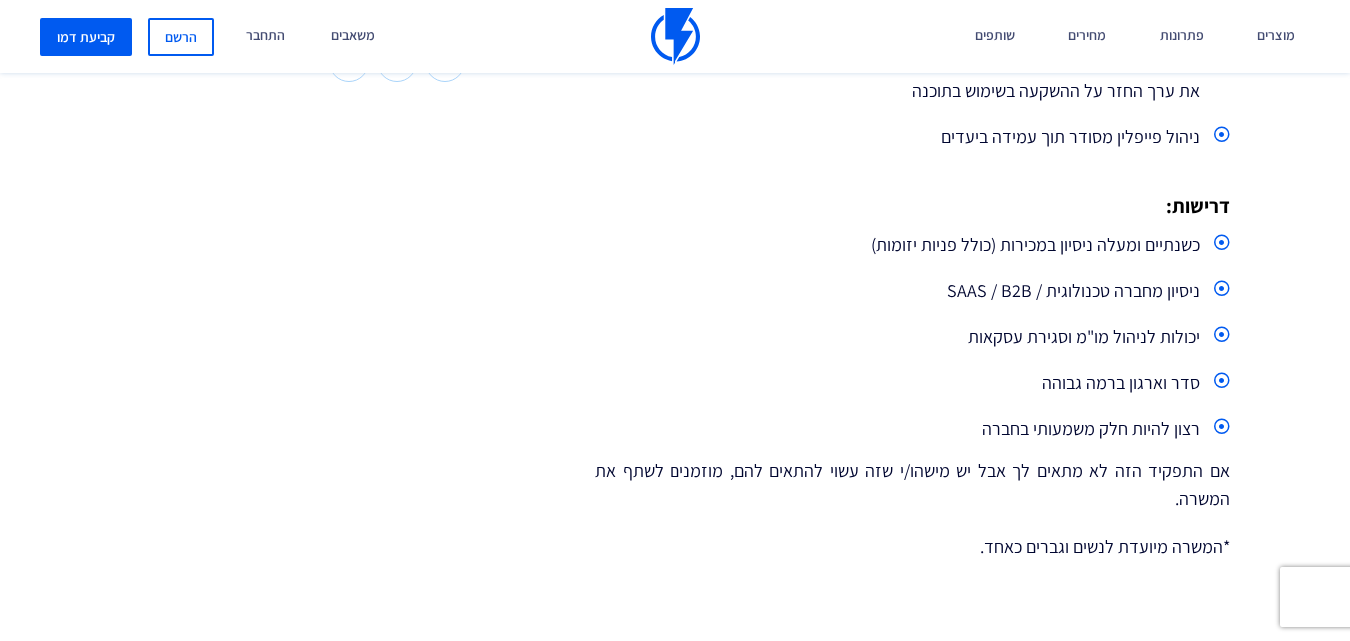
scroll to position [799, 0]
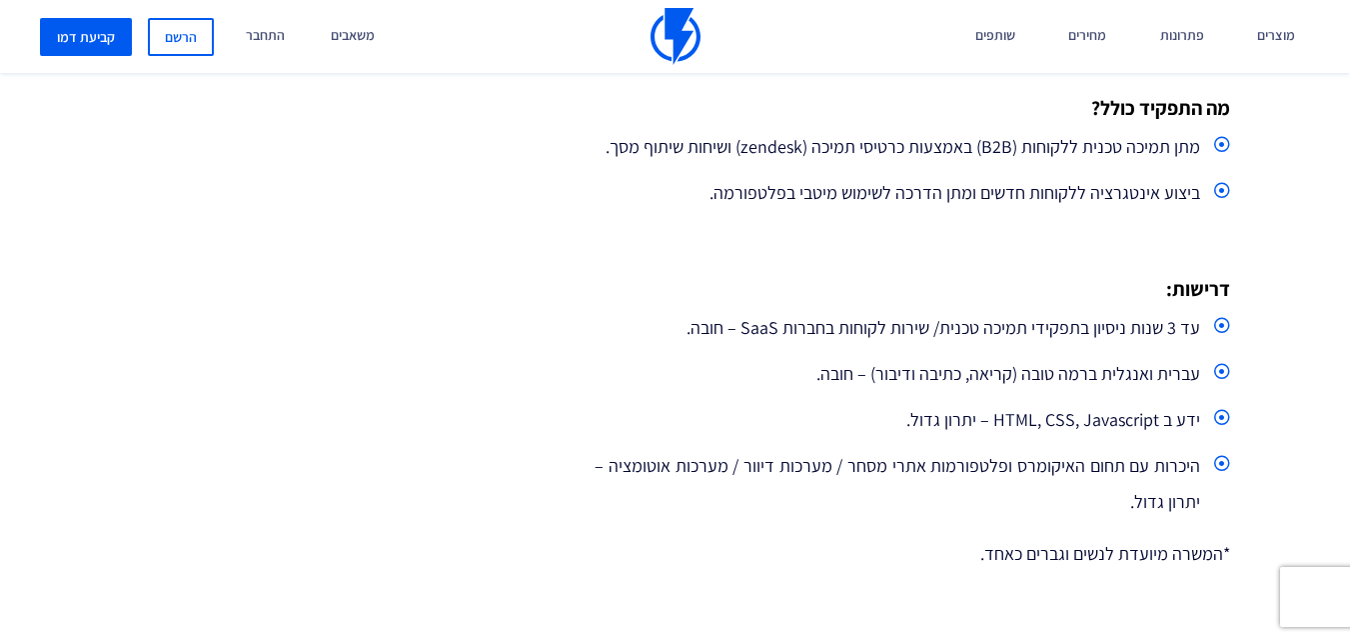
scroll to position [929, 0]
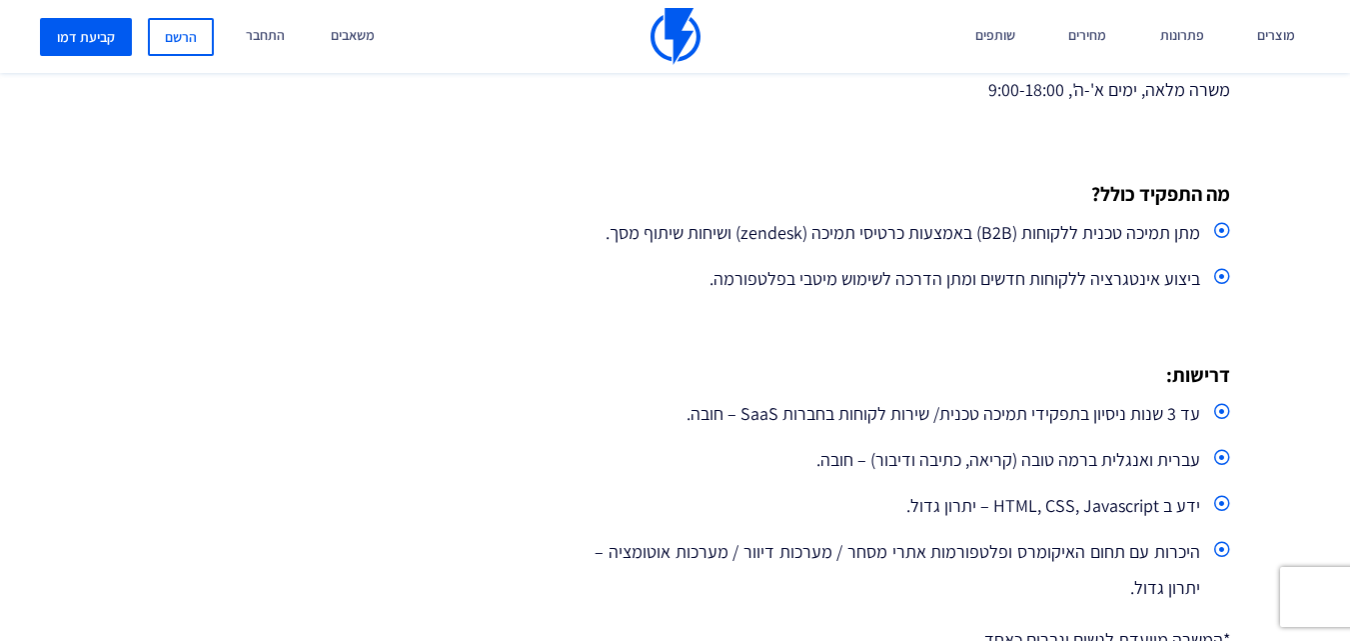
drag, startPoint x: 932, startPoint y: 458, endPoint x: 921, endPoint y: 387, distance: 71.8
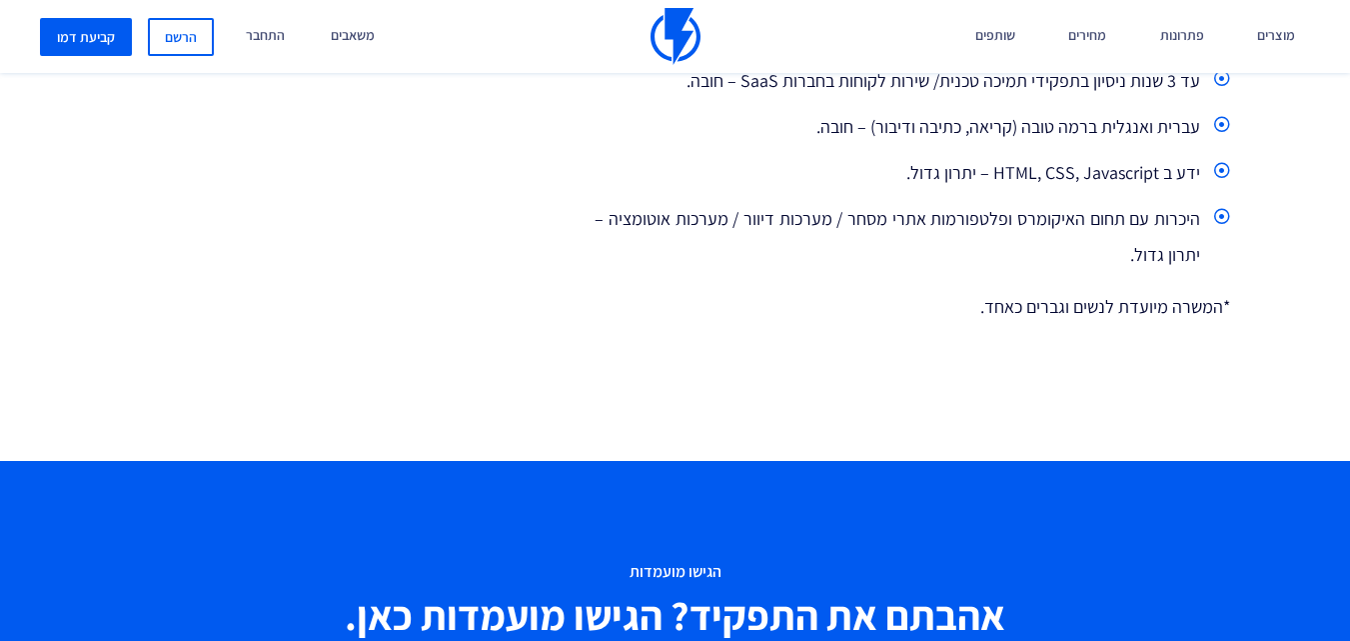
scroll to position [1329, 0]
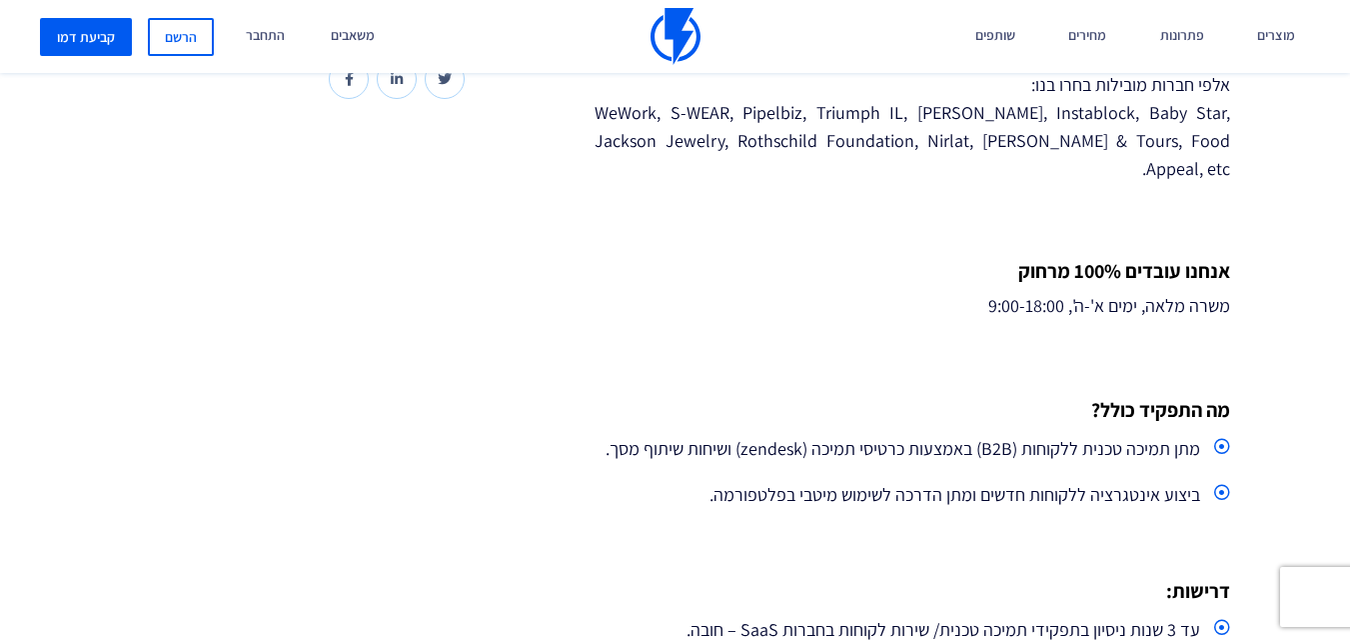
drag, startPoint x: 803, startPoint y: 390, endPoint x: 796, endPoint y: 297, distance: 93.2
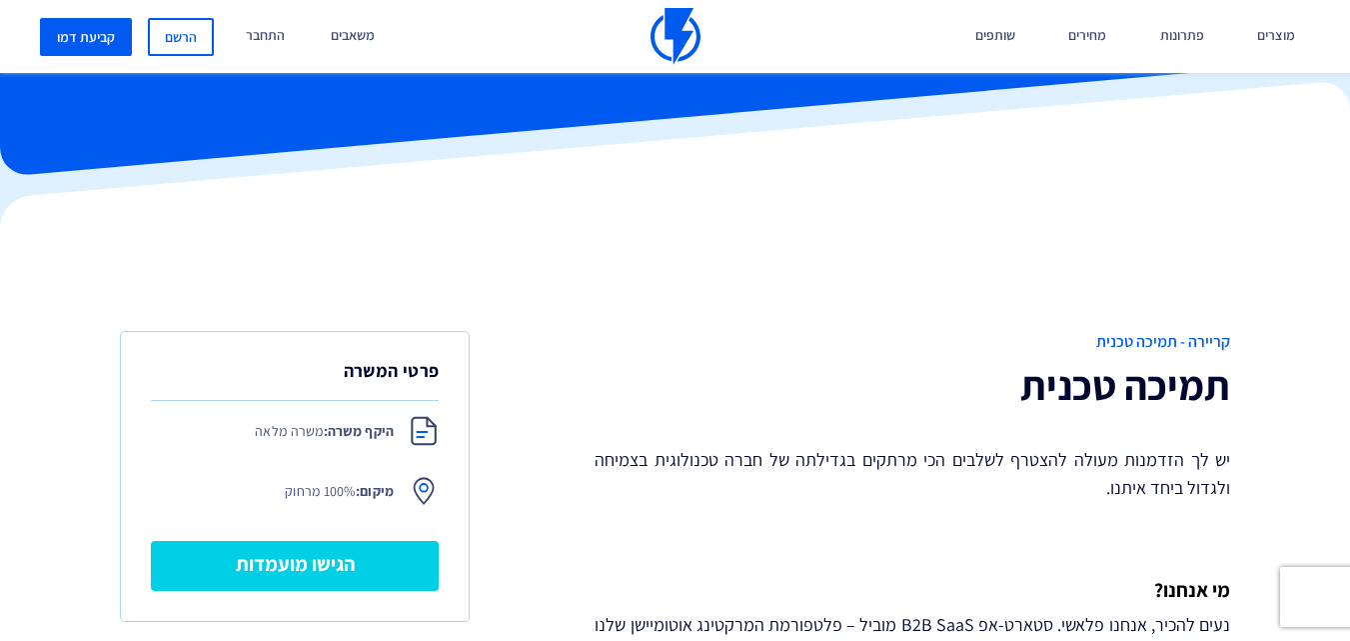
drag, startPoint x: 872, startPoint y: 440, endPoint x: 856, endPoint y: 280, distance: 160.7
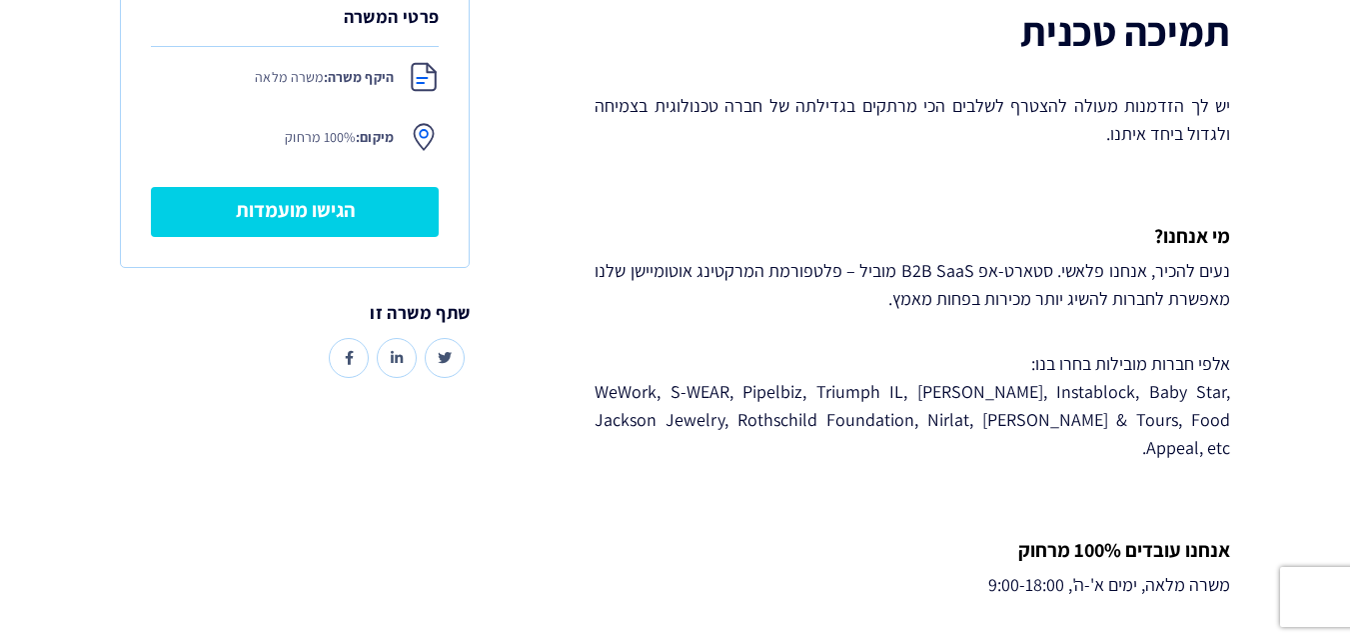
drag, startPoint x: 889, startPoint y: 295, endPoint x: 849, endPoint y: 421, distance: 132.1
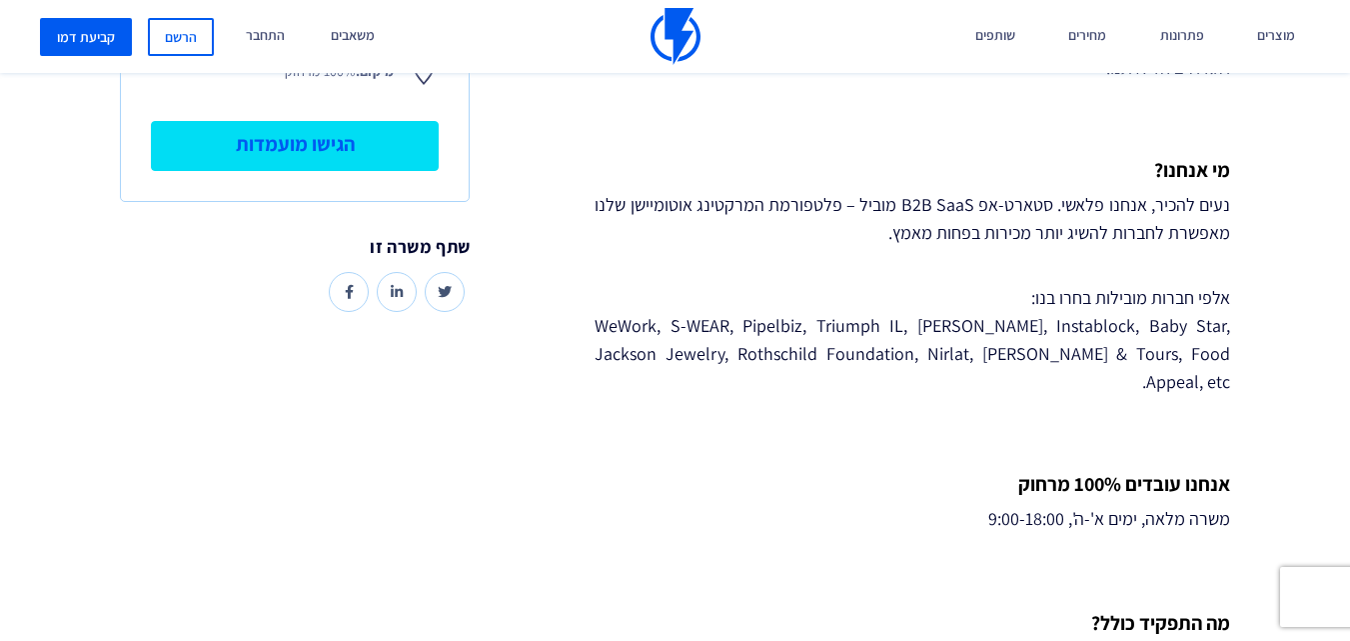
click at [382, 146] on link "הגישו מועמדות" at bounding box center [295, 146] width 288 height 50
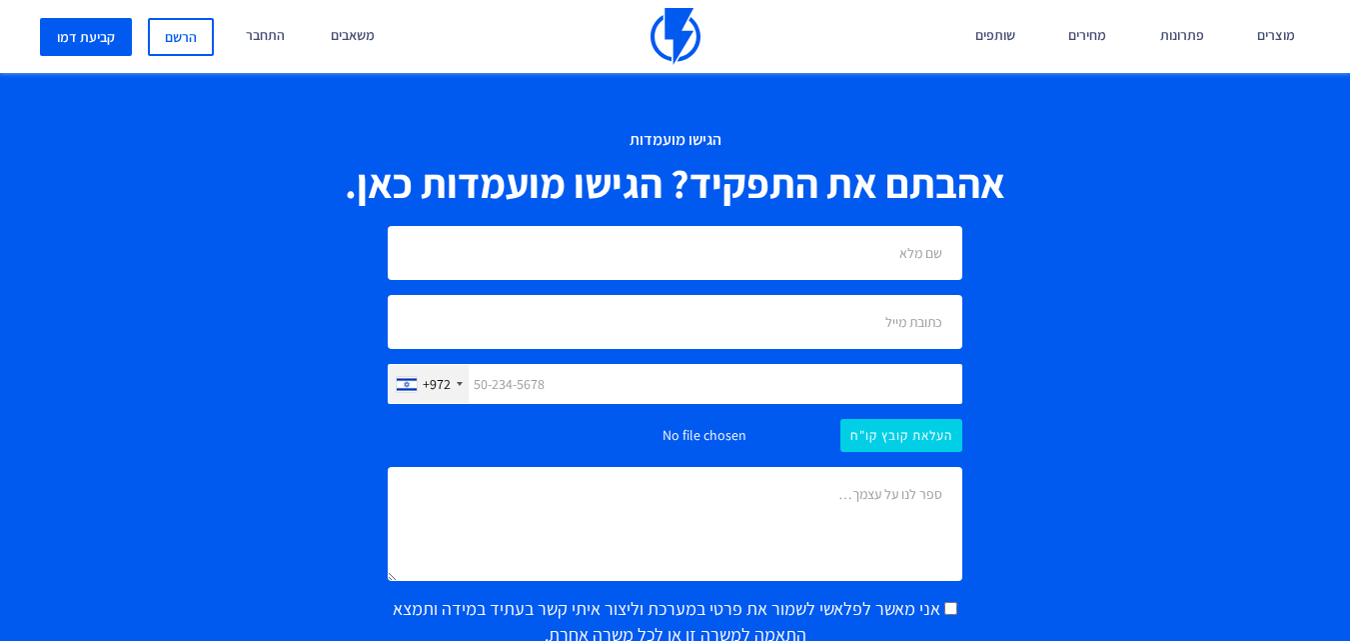
scroll to position [1704, 0]
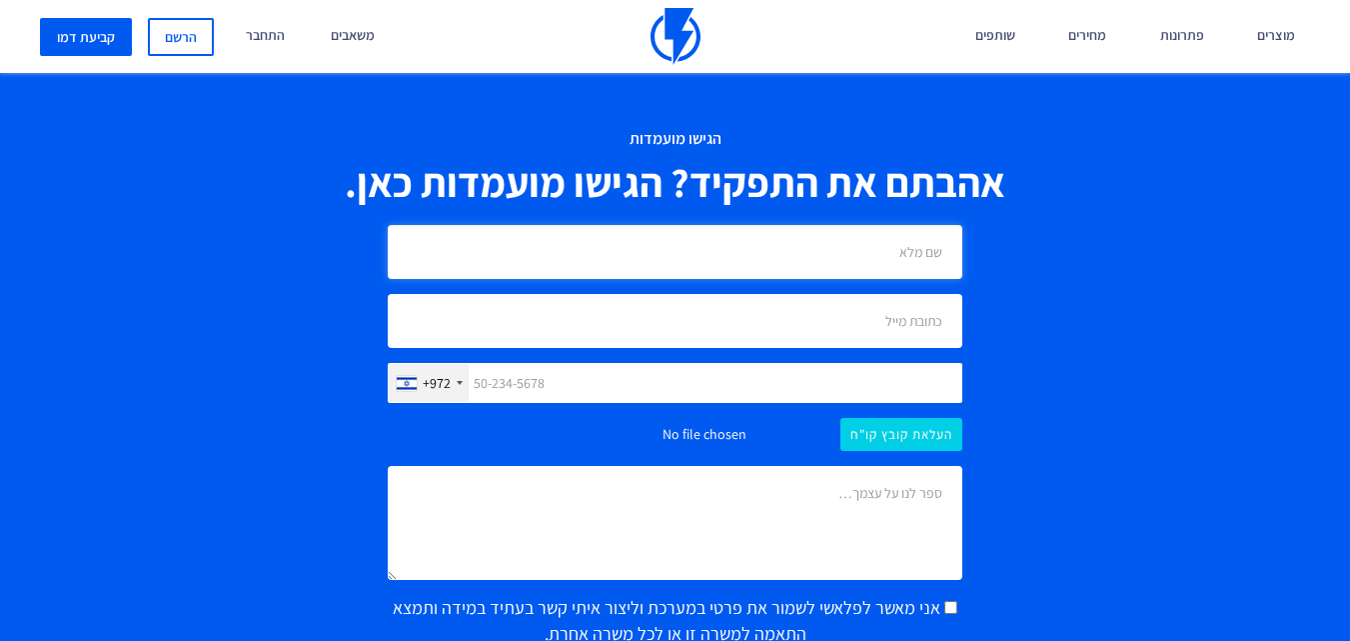
click at [857, 225] on input "text" at bounding box center [676, 252] width 576 height 54
type input "N"
type input "צ"
click at [875, 225] on input "[PERSON_NAME]" at bounding box center [676, 252] width 576 height 54
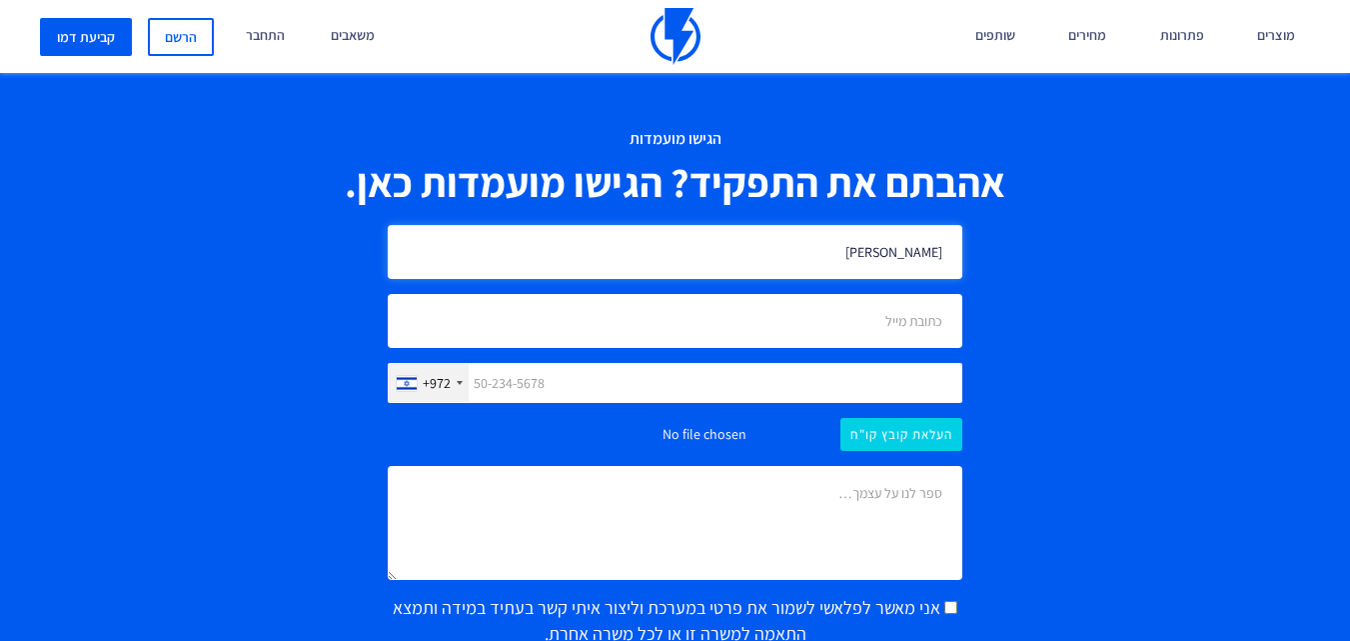
click at [829, 228] on input "[PERSON_NAME]" at bounding box center [676, 252] width 576 height 54
type input "[PERSON_NAME]"
click at [833, 294] on input "email" at bounding box center [676, 321] width 576 height 54
type input "M"
type input "[EMAIL_ADDRESS][DOMAIN_NAME]"
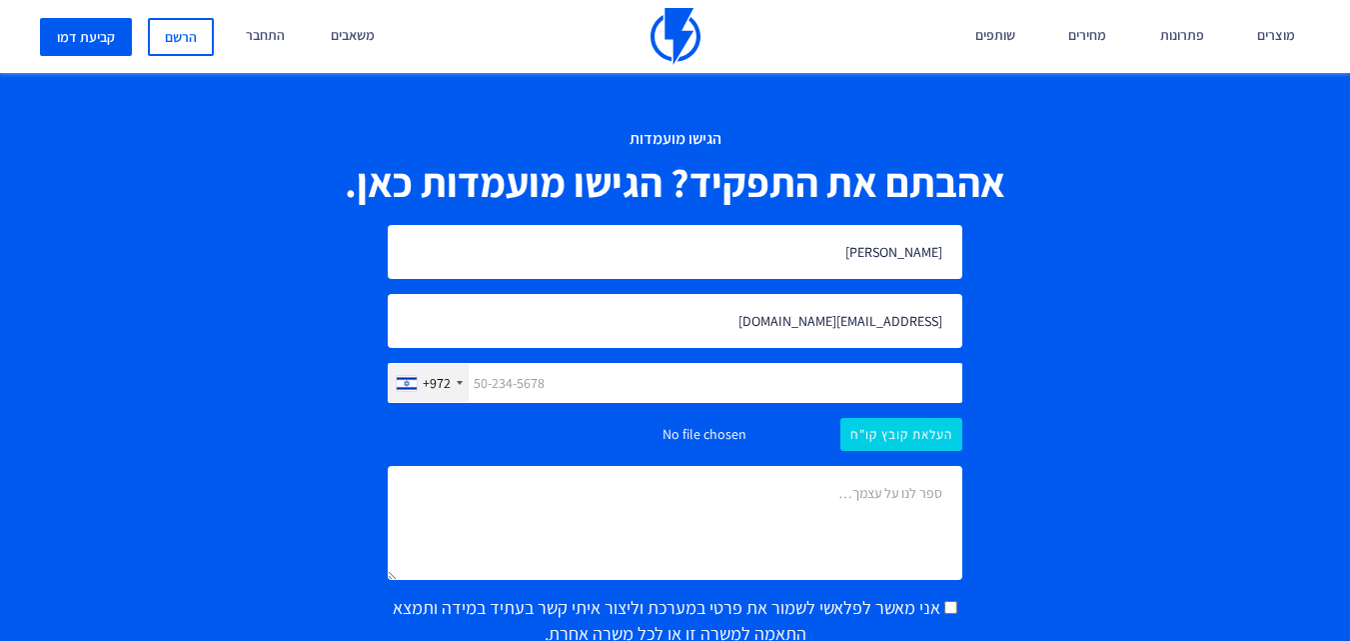
click at [501, 363] on input "text" at bounding box center [676, 383] width 576 height 40
type input "524537176"
click at [872, 418] on input "file" at bounding box center [676, 434] width 576 height 33
type input "C:\fakepath\[PERSON_NAME] TS.pdf"
click at [699, 466] on textarea at bounding box center [676, 523] width 576 height 114
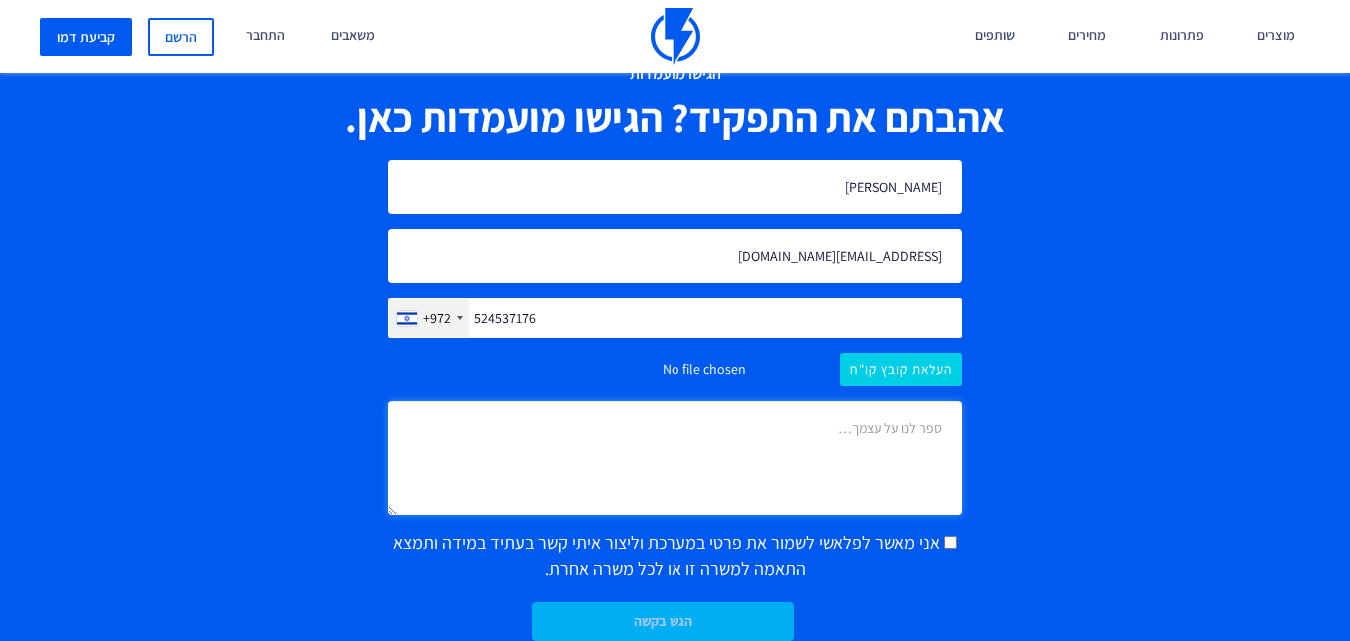
scroll to position [1804, 0]
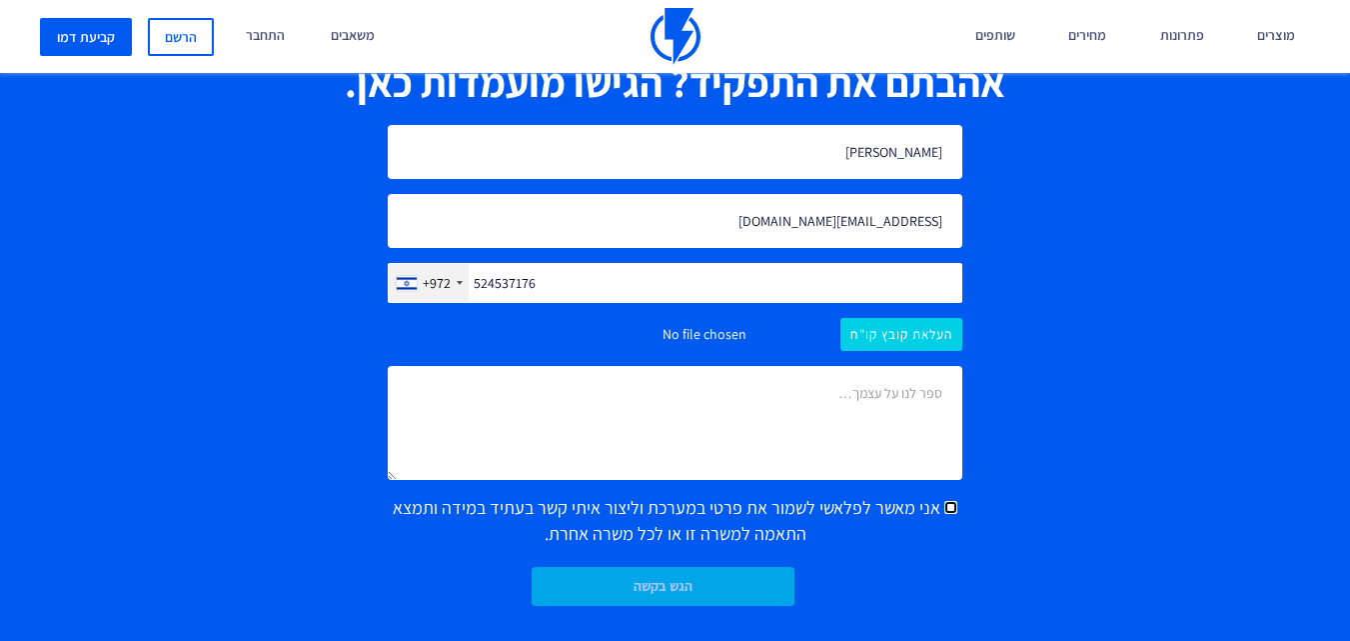
click at [944, 501] on input "אני מאשר לפלאשי לשמור את פרטי במערכת וליצור איתי קשר בעתיד במידה ותמצא התאמה למ…" at bounding box center [950, 507] width 13 height 13
checkbox input "true"
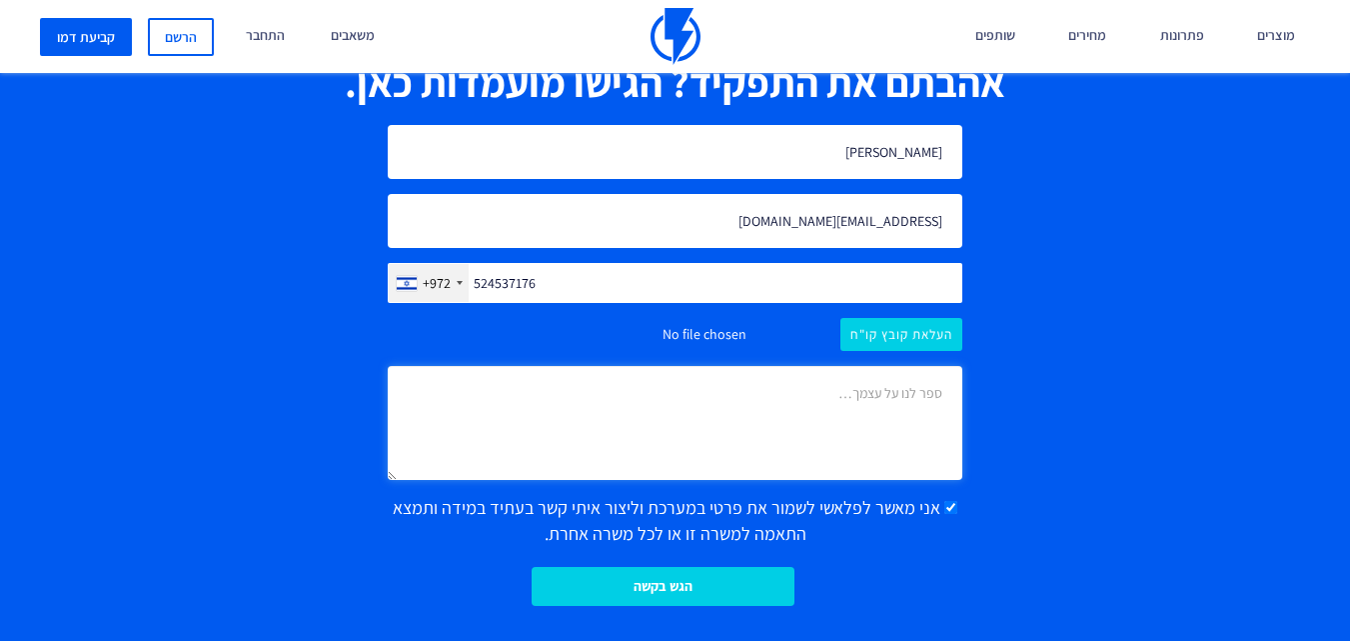
click at [929, 415] on textarea at bounding box center [676, 423] width 576 height 114
click at [844, 370] on textarea "אני מעין, בעלת ק=רקע מגוון בתמיכה טכנית וכמו כן מבינה את הצד העסקי והכלכלי גם כ…" at bounding box center [676, 423] width 576 height 114
click at [824, 383] on textarea "אני מעין, בעלת רקע מגוון בתמיכה טכנית וכמו כן מבינה את הצד העסקי והכלכלי גם כן …" at bounding box center [676, 423] width 576 height 114
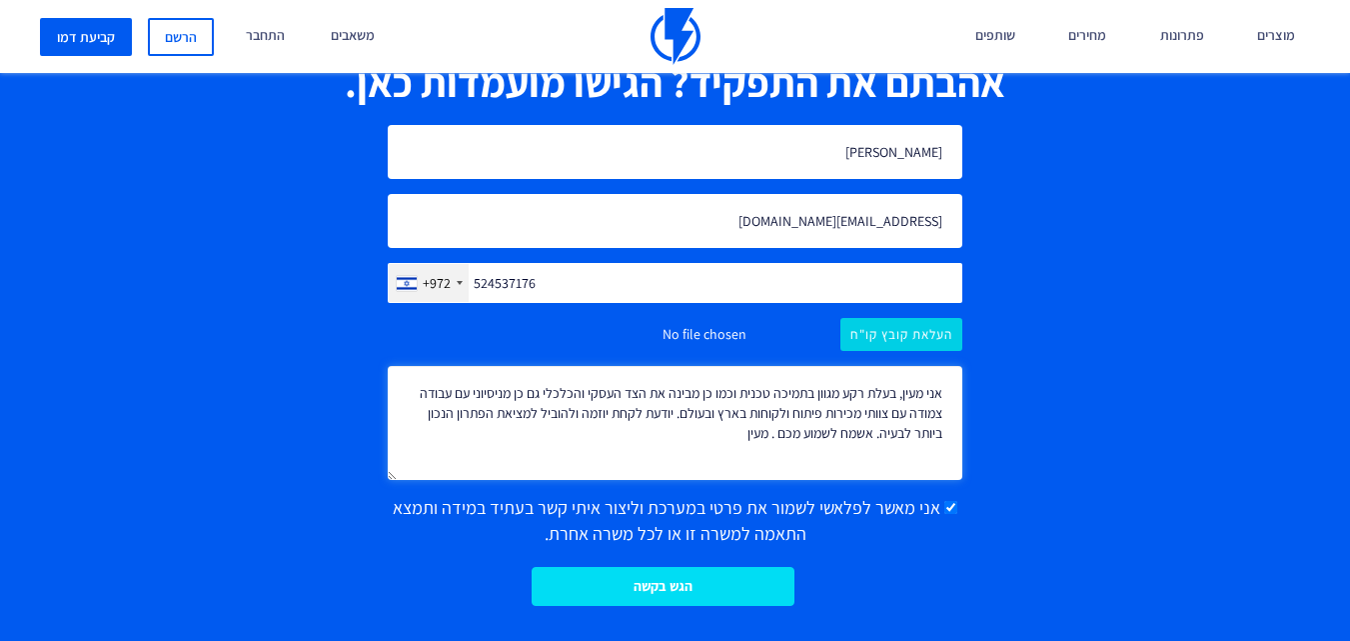
type textarea "אני מעין, בעלת רקע מגוון בתמיכה טכנית וכמו כן מבינה את הצד העסקי והכלכלי גם כן …"
click at [750, 567] on input "הגש בקשה" at bounding box center [664, 586] width 264 height 39
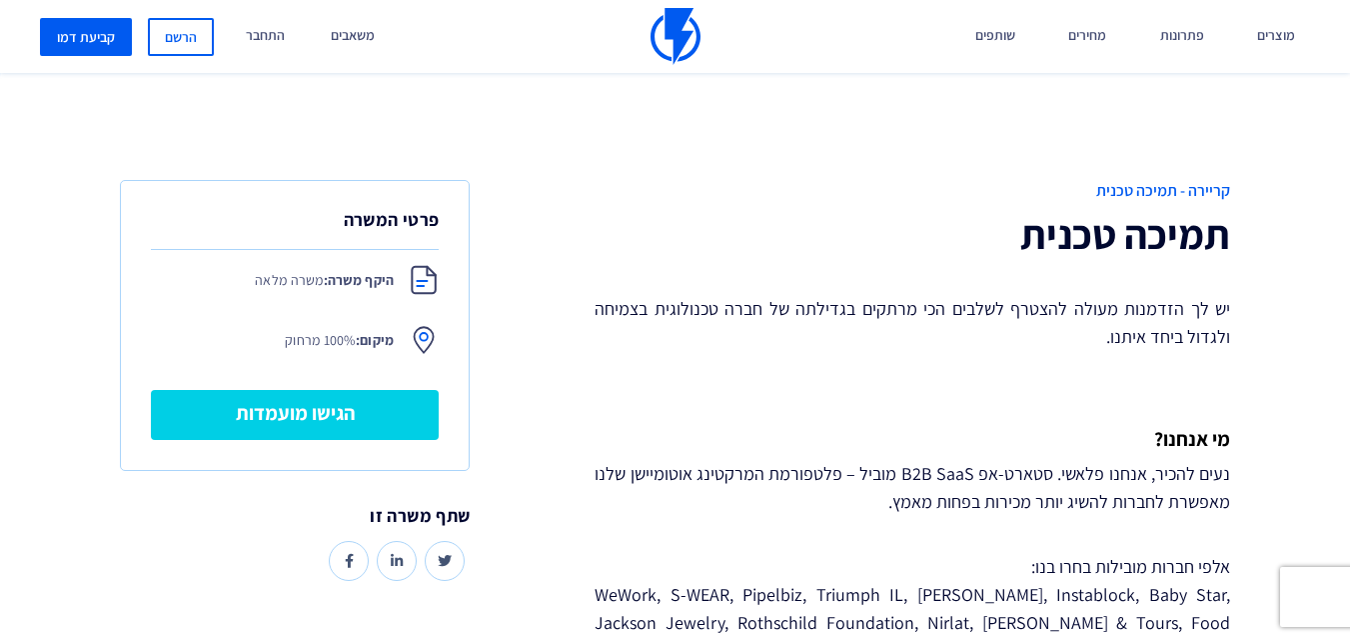
scroll to position [0, 0]
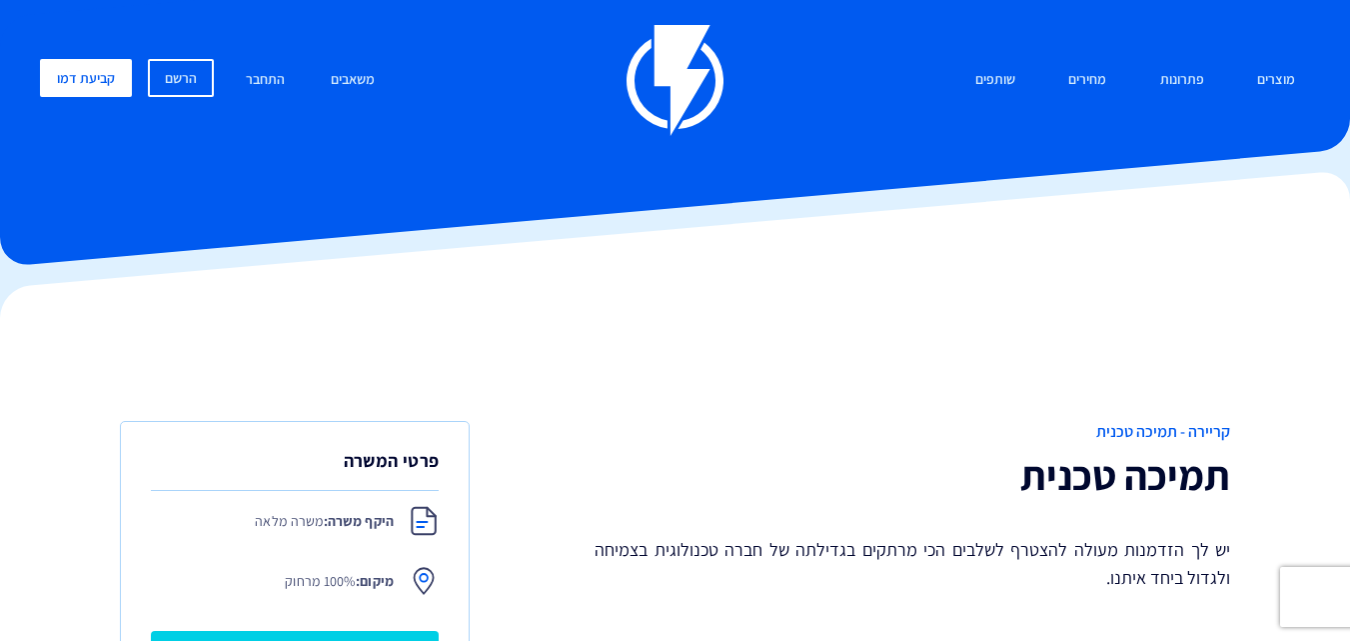
drag, startPoint x: 674, startPoint y: 339, endPoint x: 677, endPoint y: 125, distance: 213.9
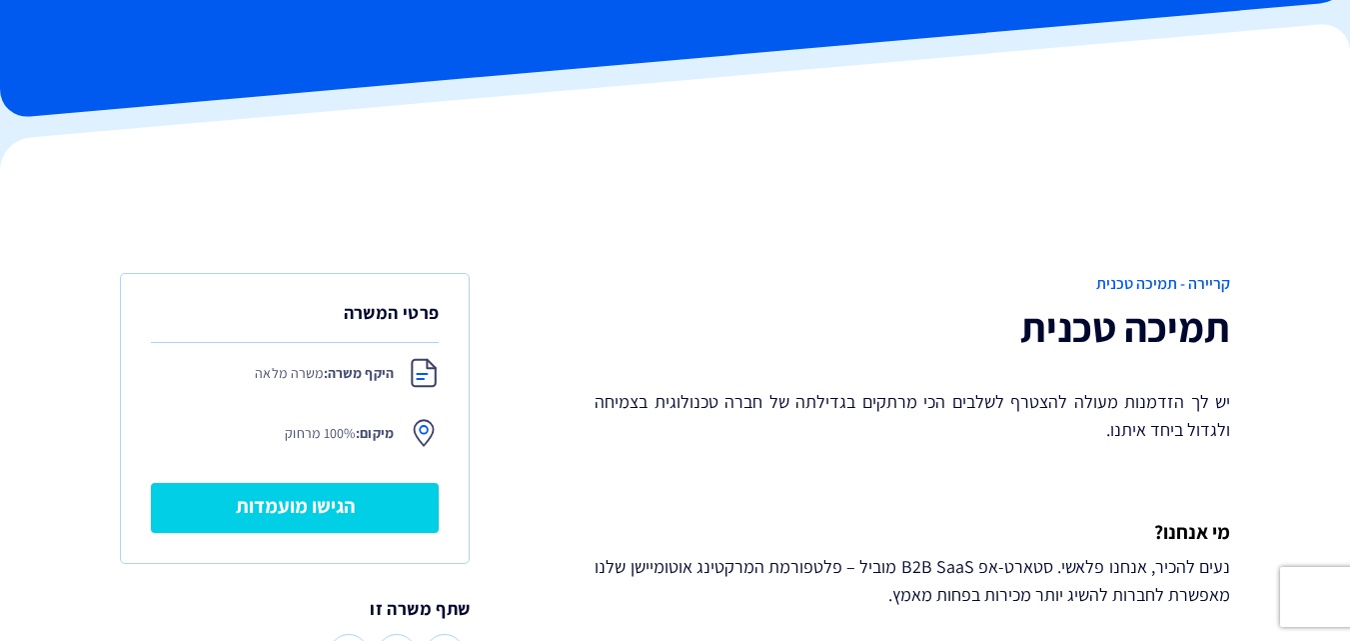
scroll to position [200, 0]
